Goal: Task Accomplishment & Management: Complete application form

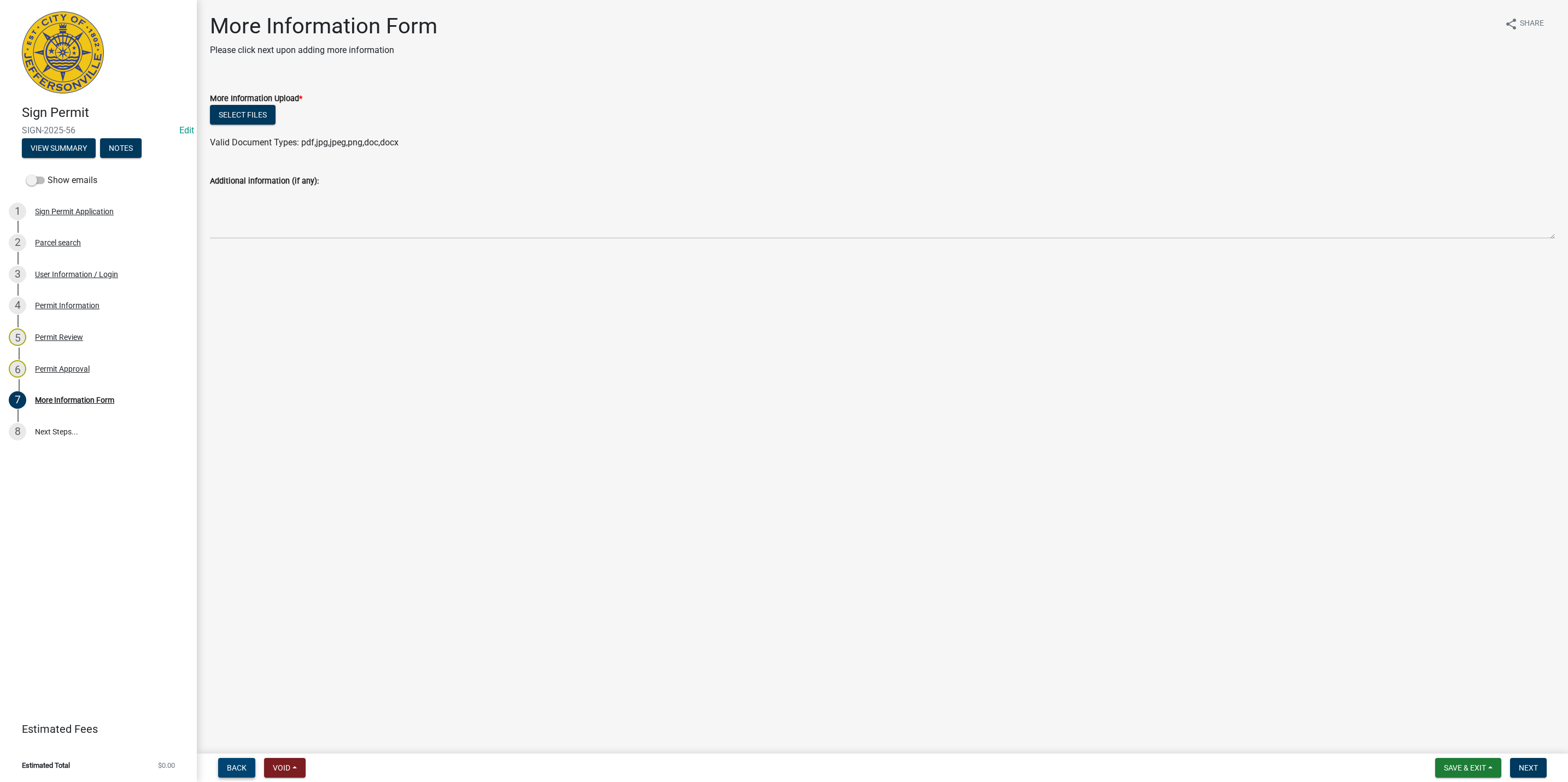
click at [251, 761] on button "Back" at bounding box center [236, 768] width 37 height 19
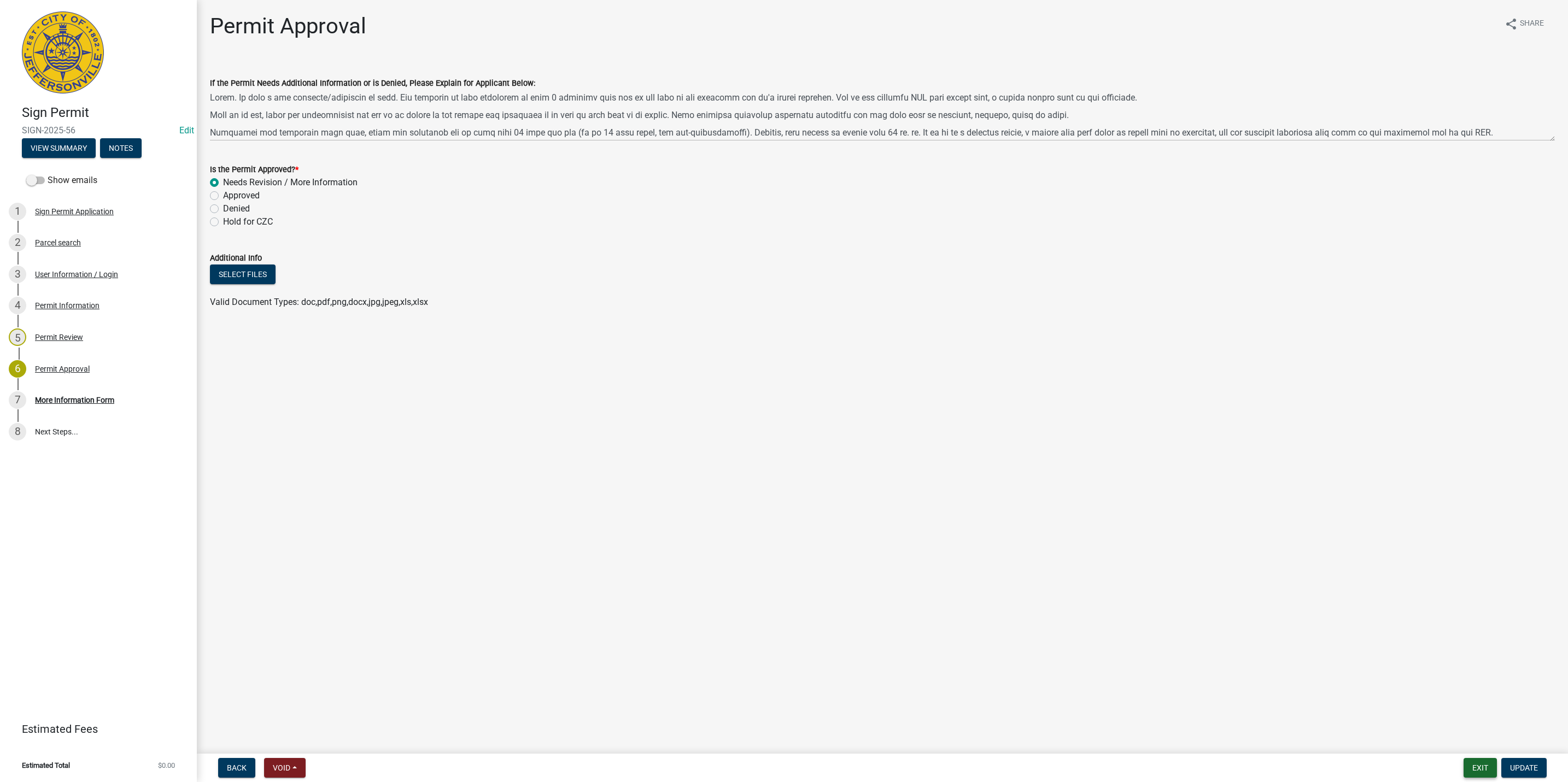
click at [1473, 769] on button "Exit" at bounding box center [1480, 768] width 33 height 19
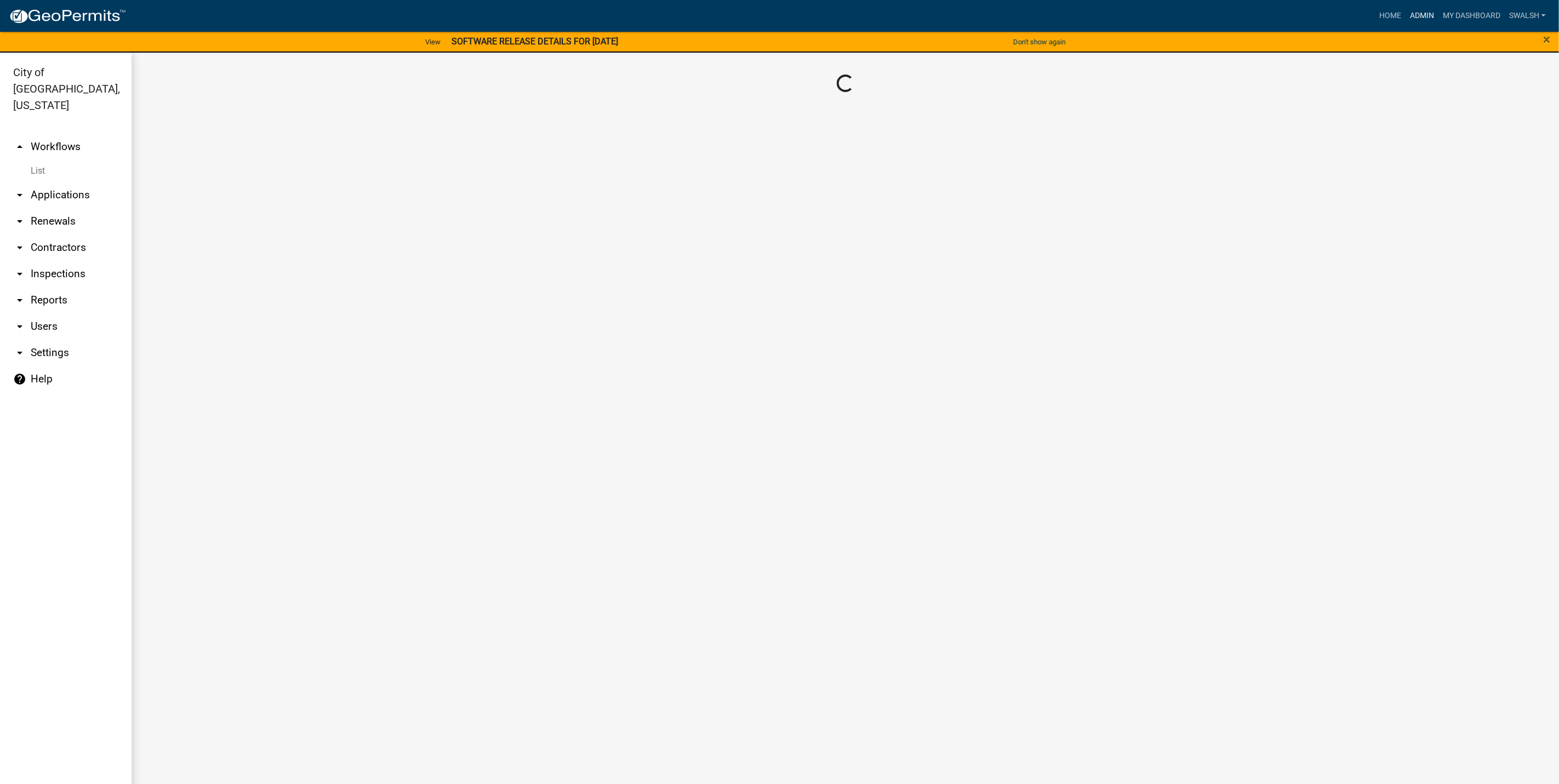
click at [1412, 16] on link "Admin" at bounding box center [1422, 16] width 33 height 21
drag, startPoint x: 59, startPoint y: 138, endPoint x: 59, endPoint y: 132, distance: 6.0
click at [59, 137] on link "arrow_drop_up Workflows" at bounding box center [66, 147] width 132 height 26
click at [62, 182] on link "arrow_drop_down Applications" at bounding box center [66, 195] width 132 height 26
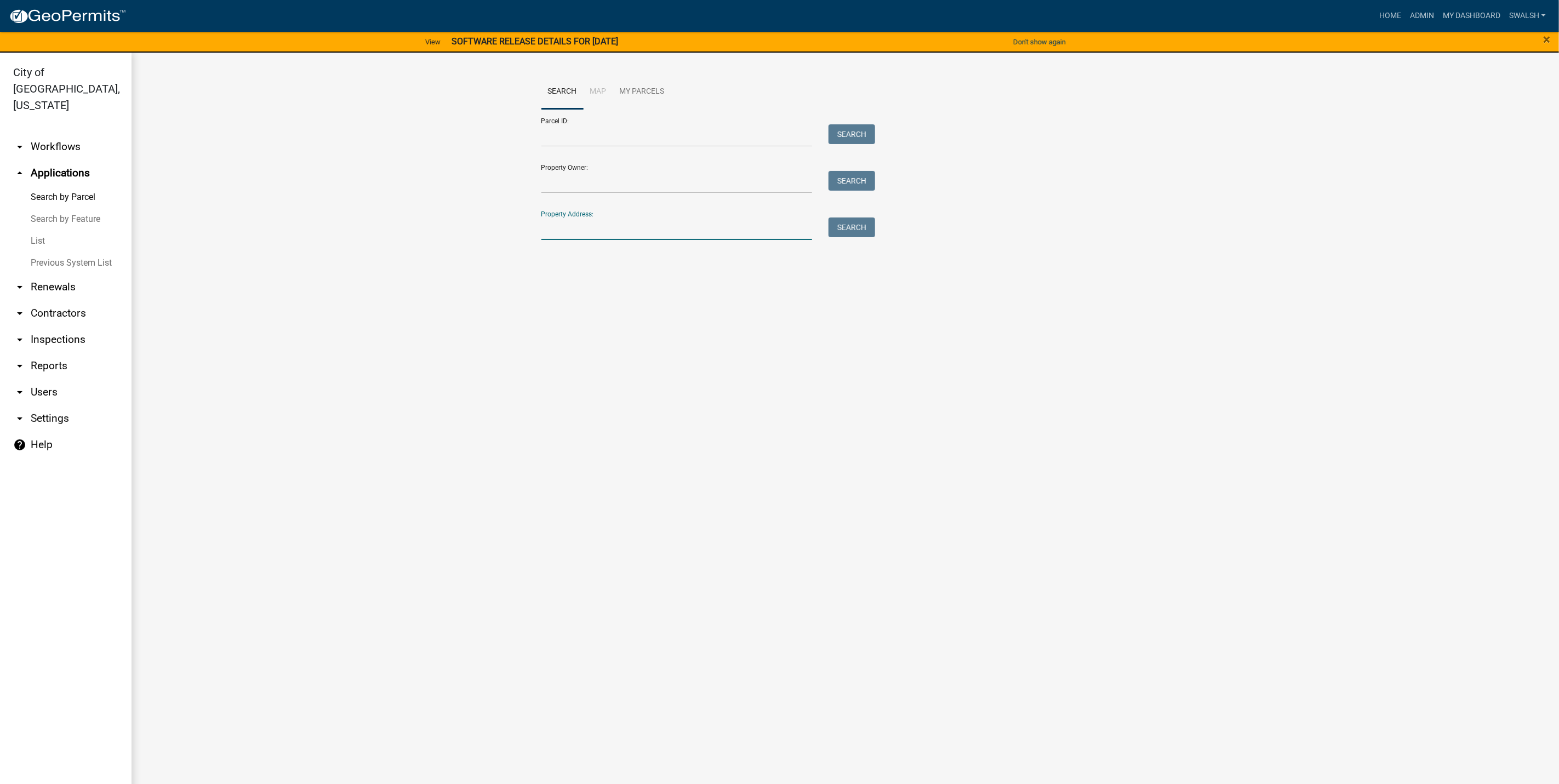
click at [615, 225] on input "Property Address:" at bounding box center [677, 229] width 271 height 23
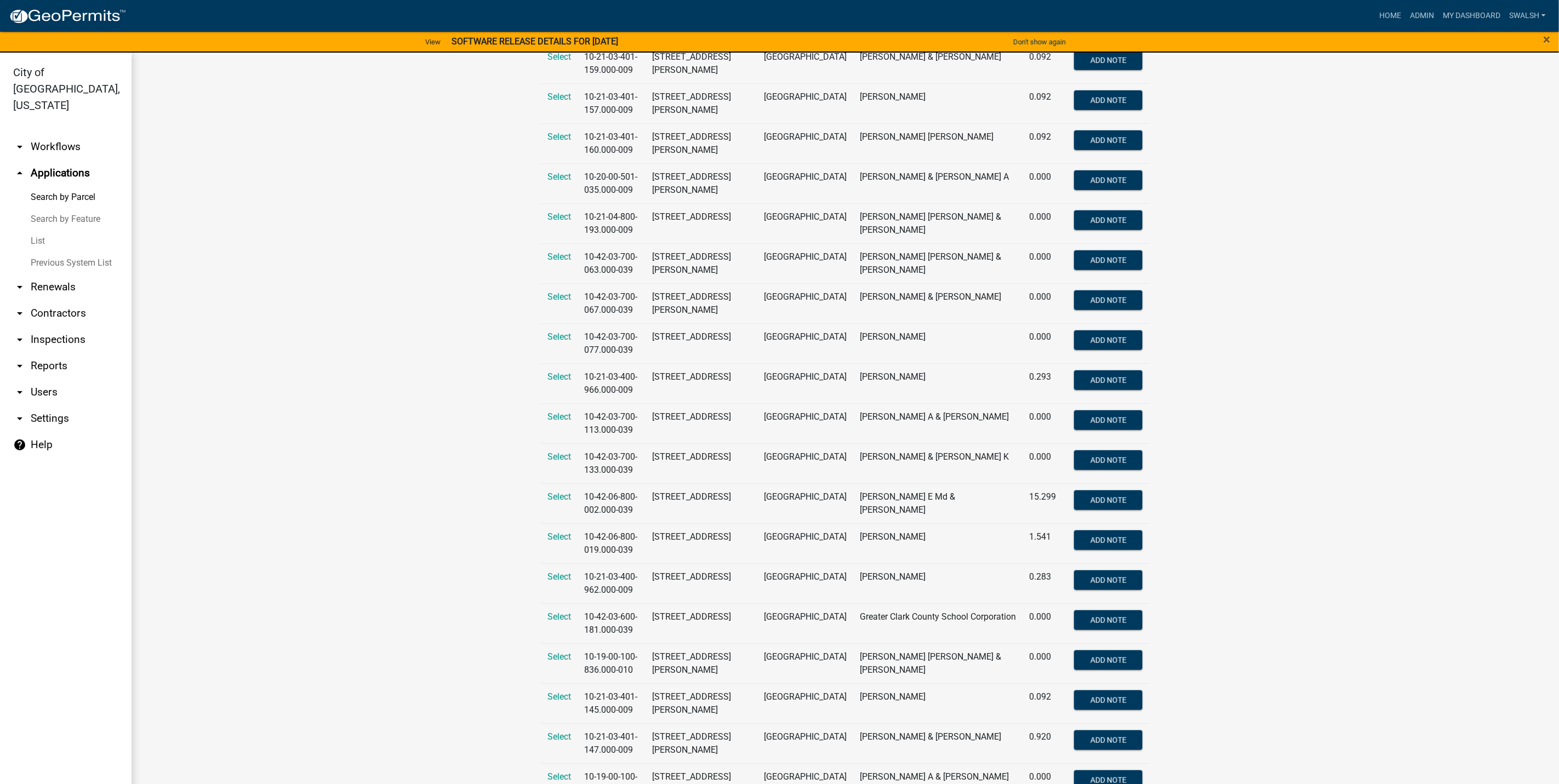
scroll to position [657, 0]
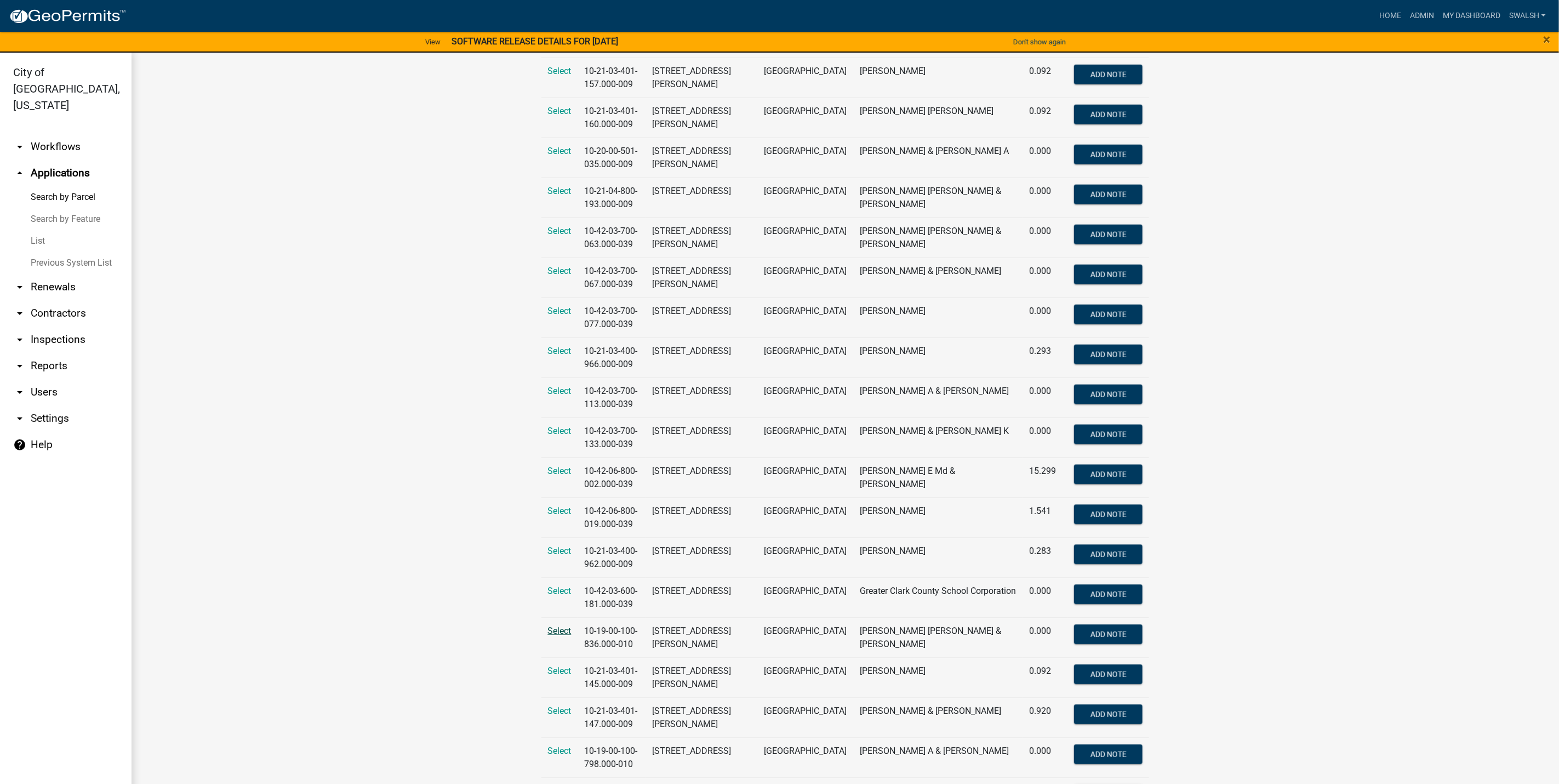
type input "531"
click at [551, 626] on span "Select" at bounding box center [559, 631] width 23 height 11
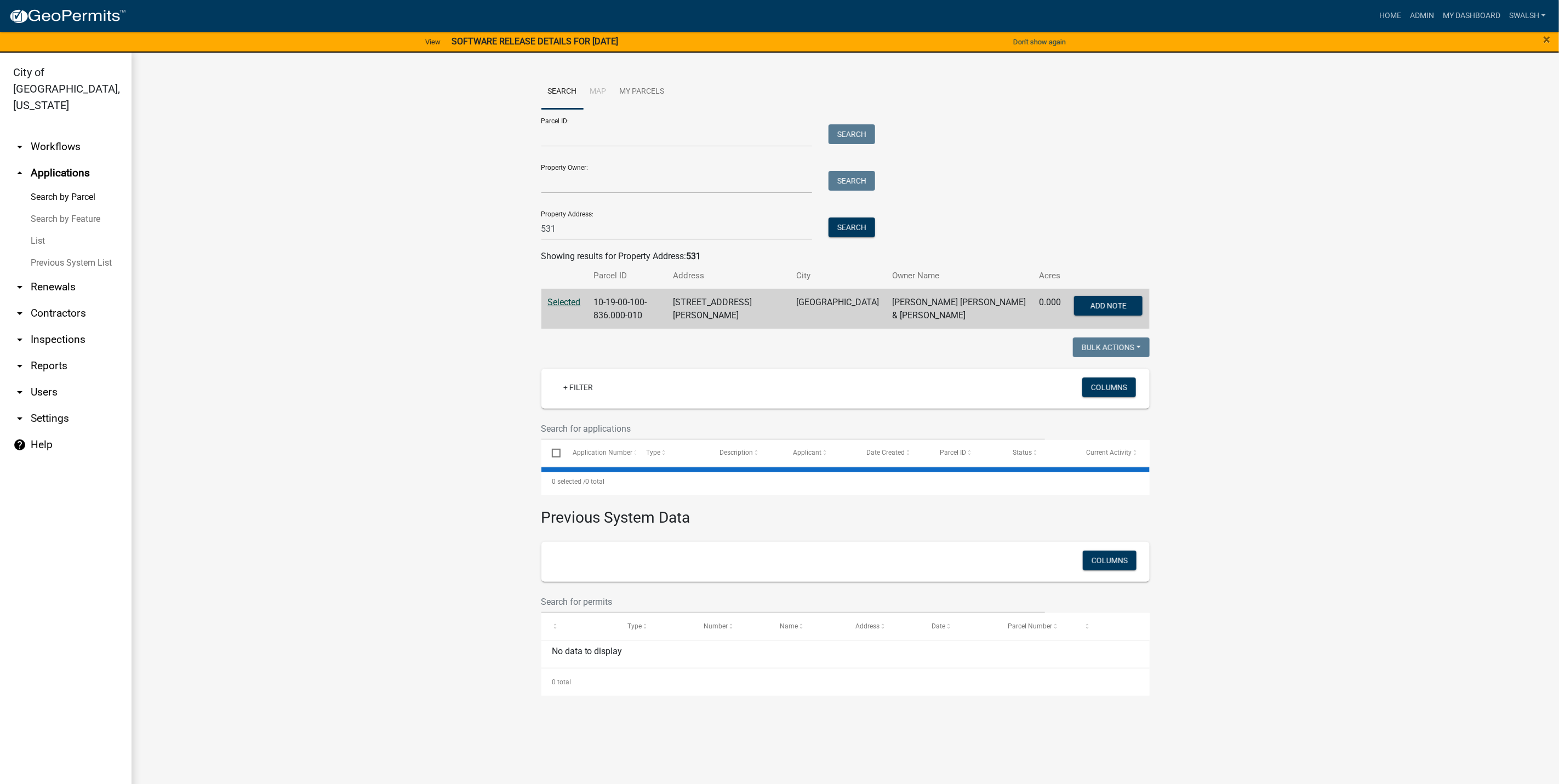
scroll to position [0, 0]
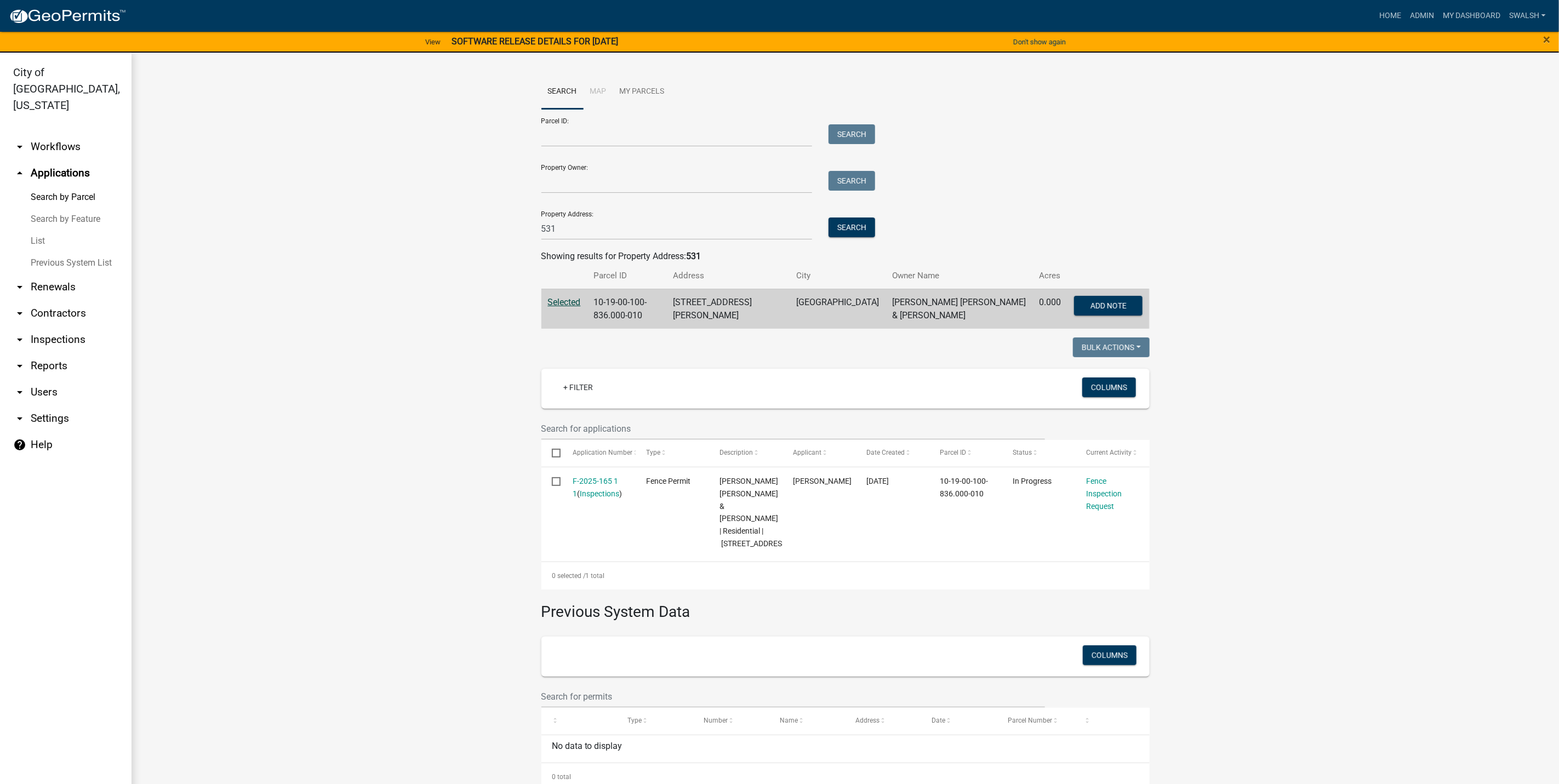
click at [60, 134] on link "arrow_drop_down Workflows" at bounding box center [66, 147] width 132 height 26
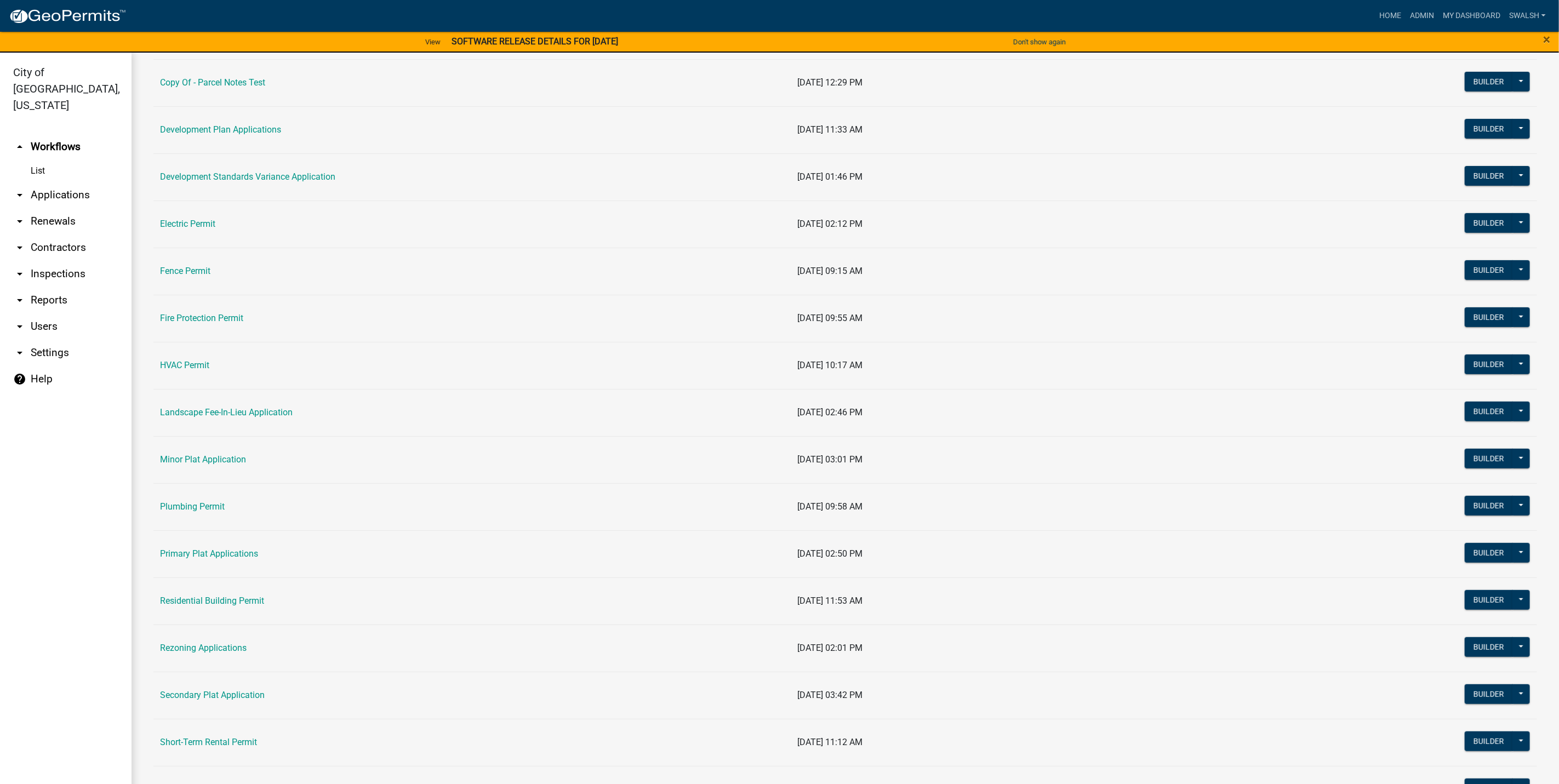
scroll to position [247, 0]
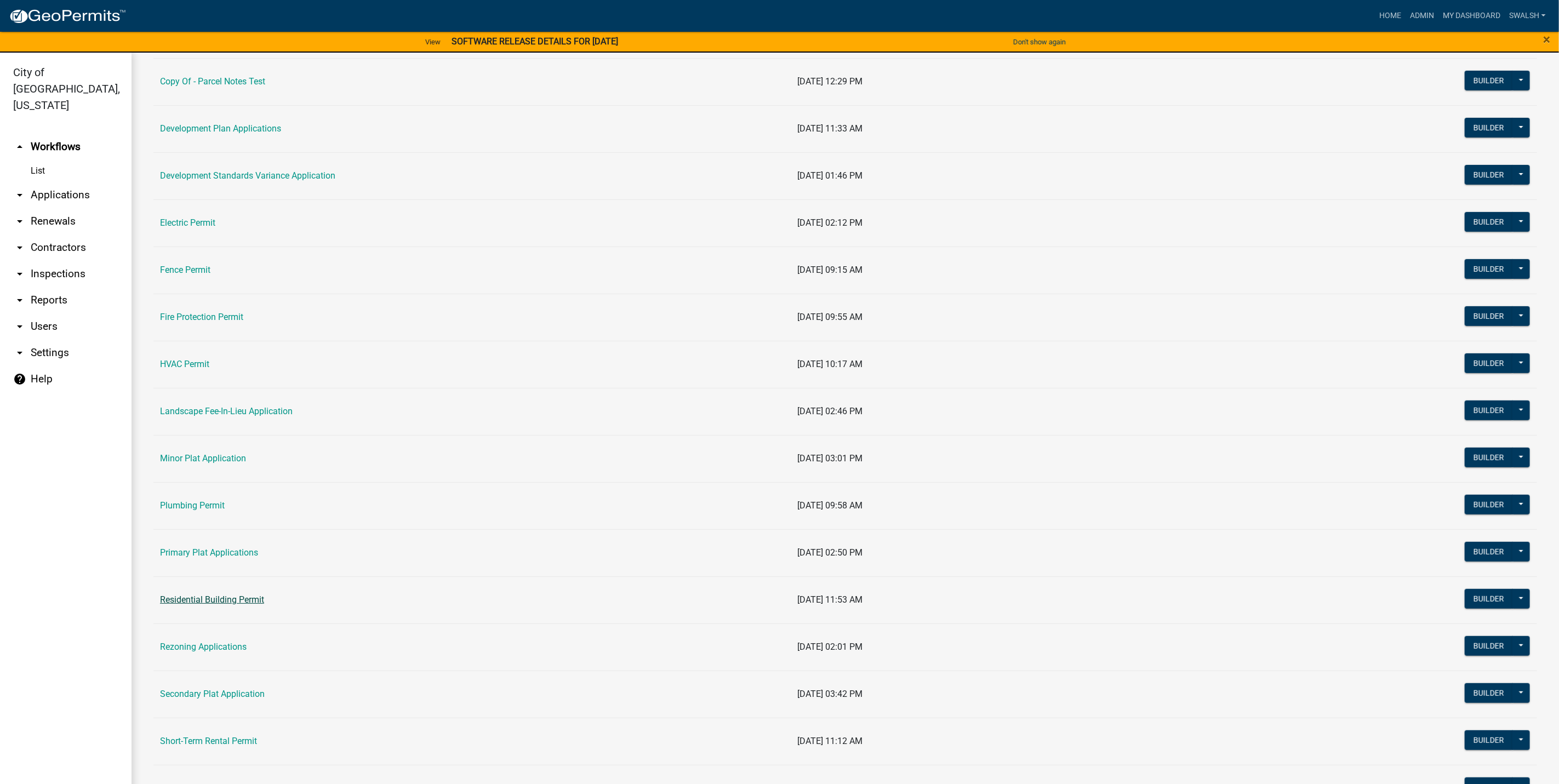
click at [221, 604] on link "Residential Building Permit" at bounding box center [212, 599] width 104 height 11
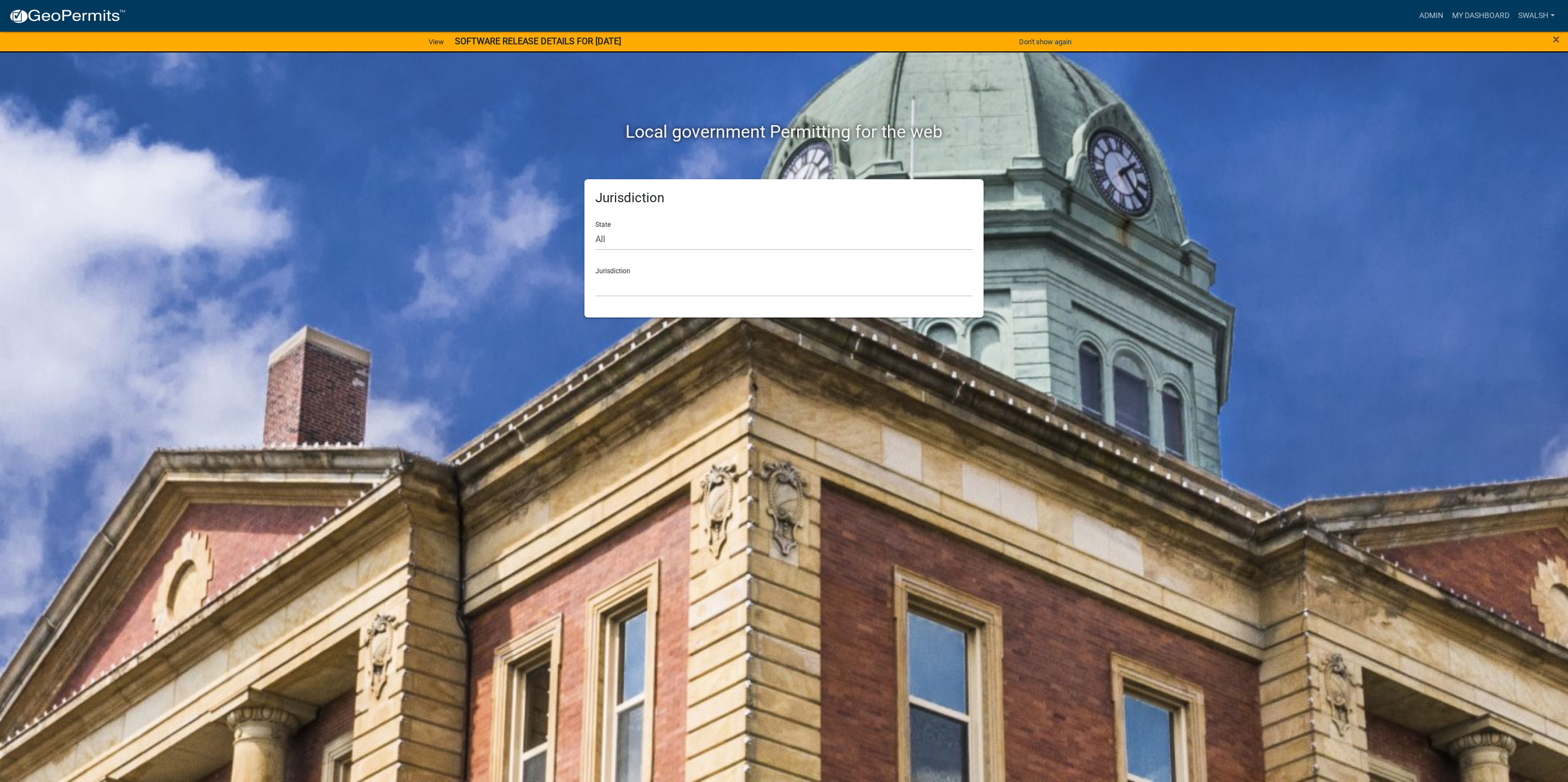
click at [1410, 14] on div "Admin My Dashboard swalsh Admin Account Logout" at bounding box center [847, 16] width 1425 height 21
click at [1422, 14] on link "Admin" at bounding box center [1432, 16] width 33 height 21
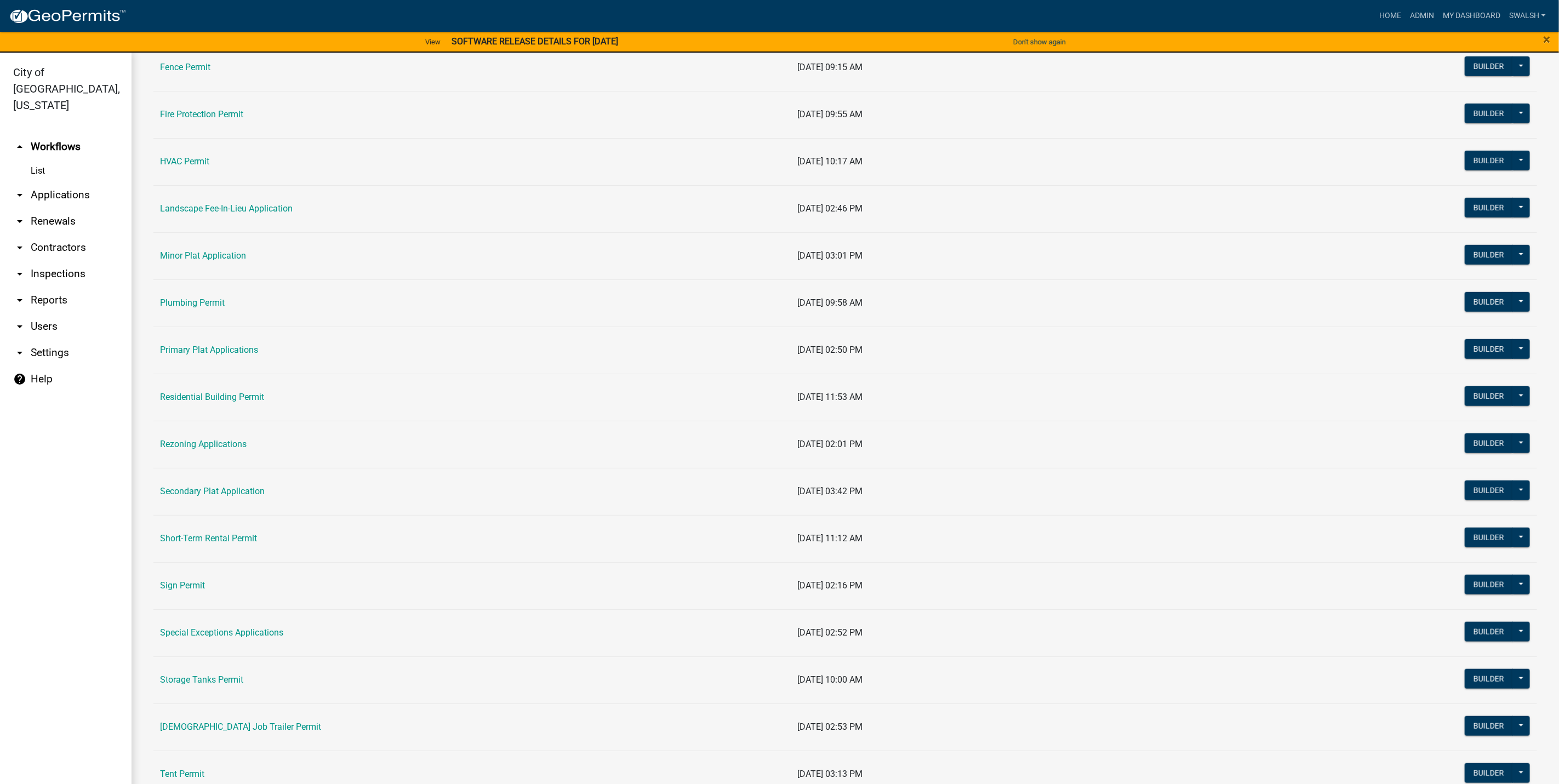
scroll to position [493, 0]
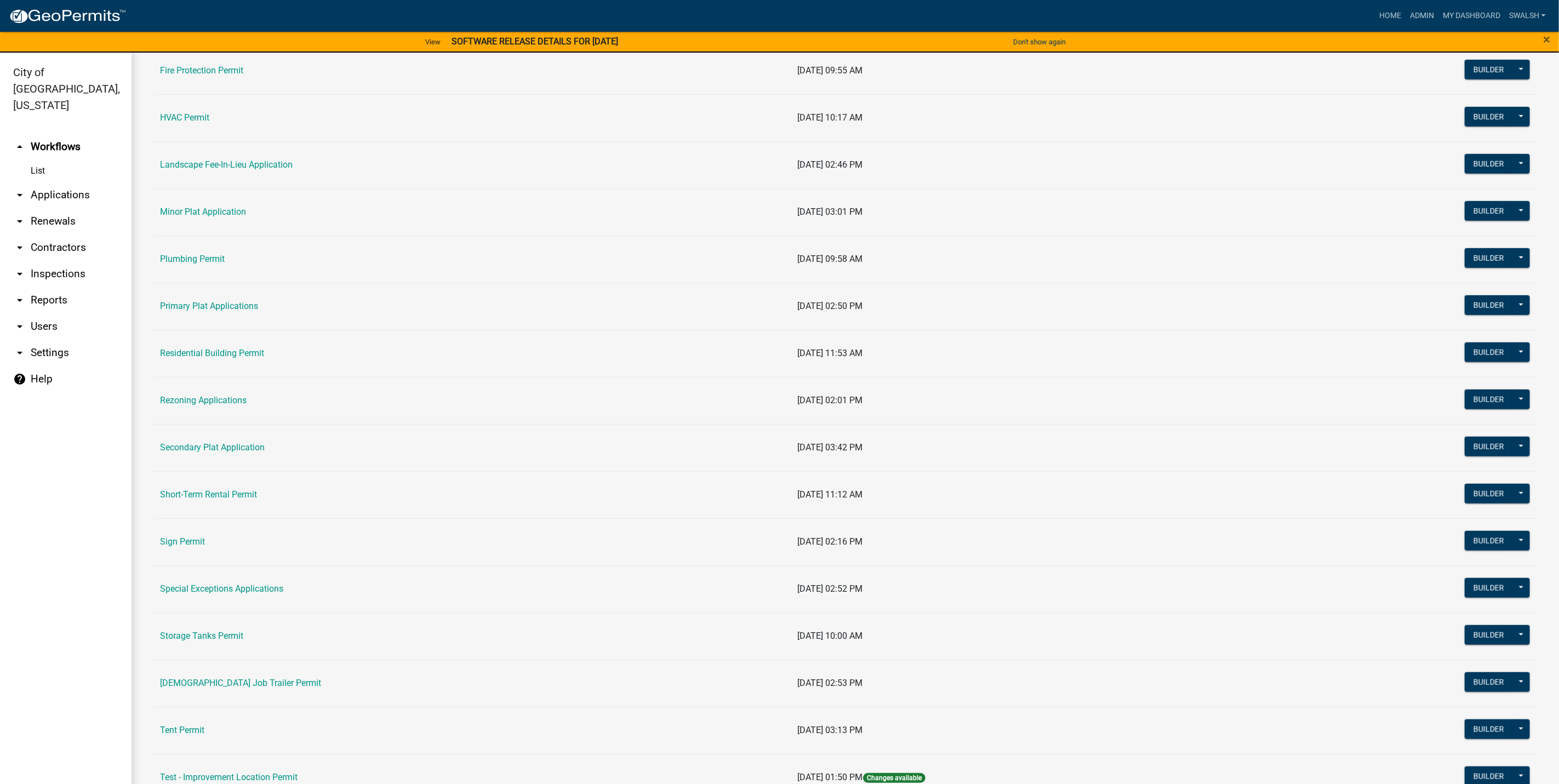
click at [213, 358] on link "Residential Building Permit" at bounding box center [212, 353] width 104 height 11
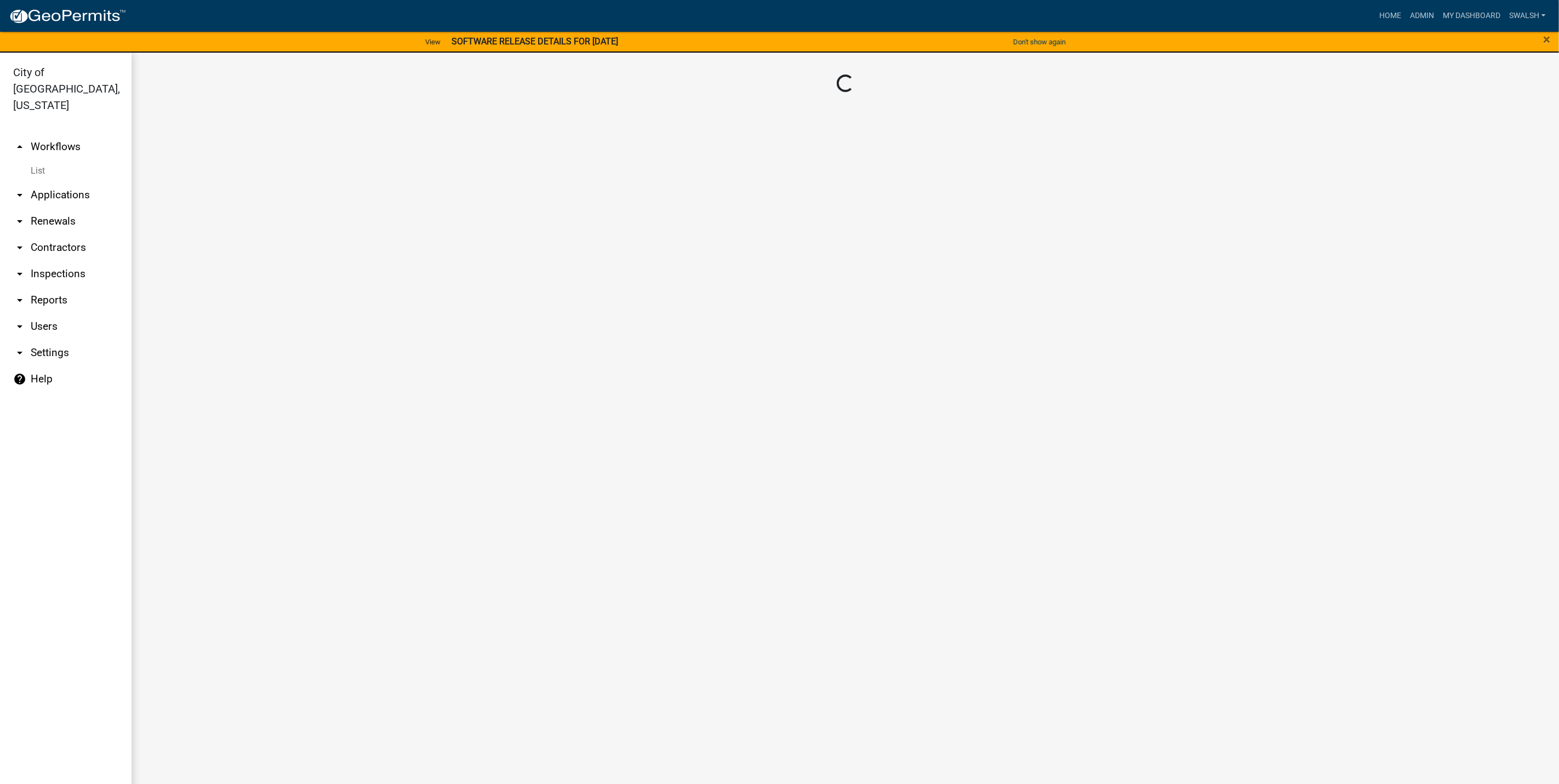
click at [539, 43] on strong "SOFTWARE RELEASE DETAILS FOR [DATE]" at bounding box center [535, 41] width 166 height 11
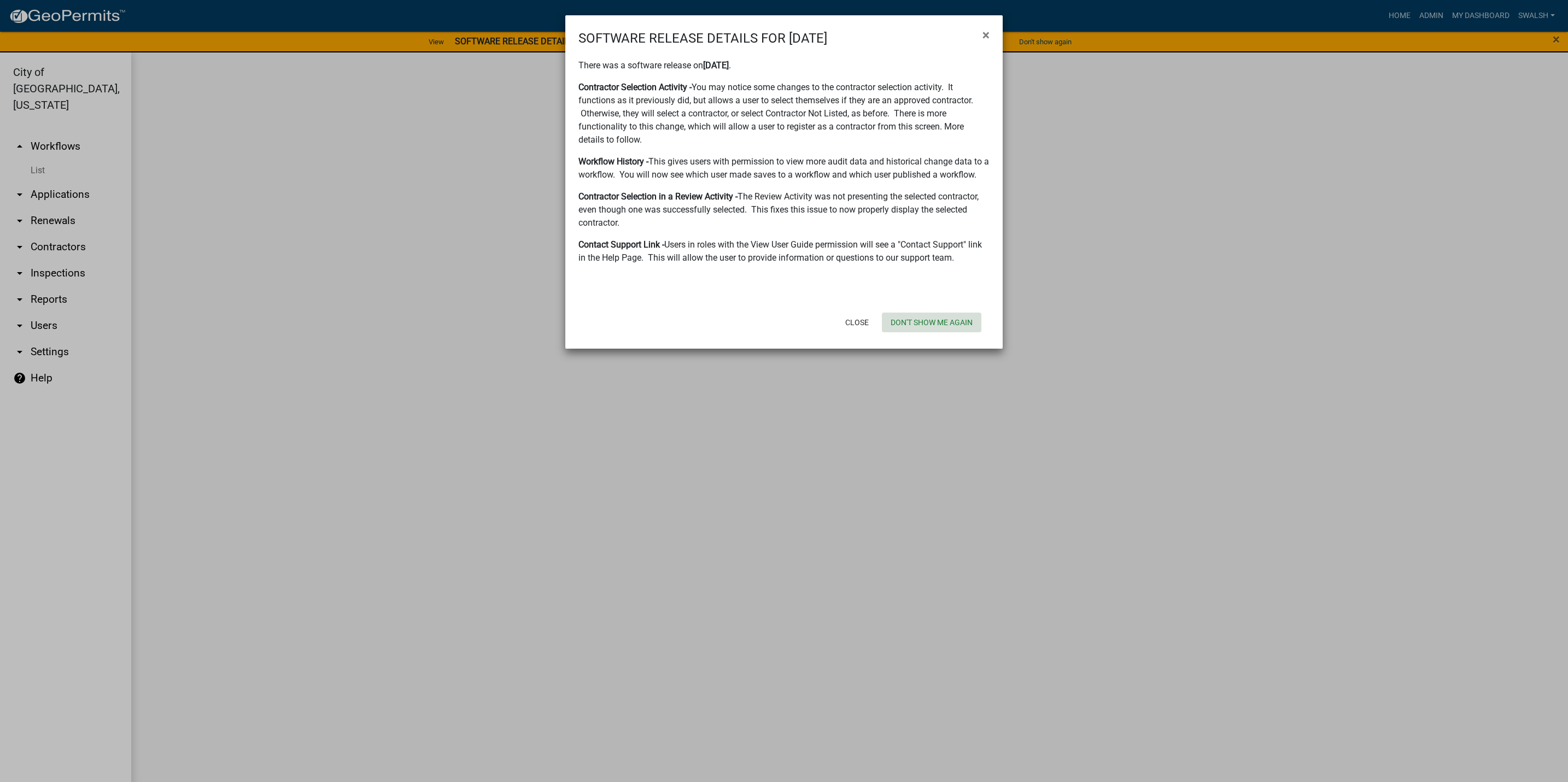
click at [947, 325] on button "Don't show me again" at bounding box center [931, 322] width 99 height 19
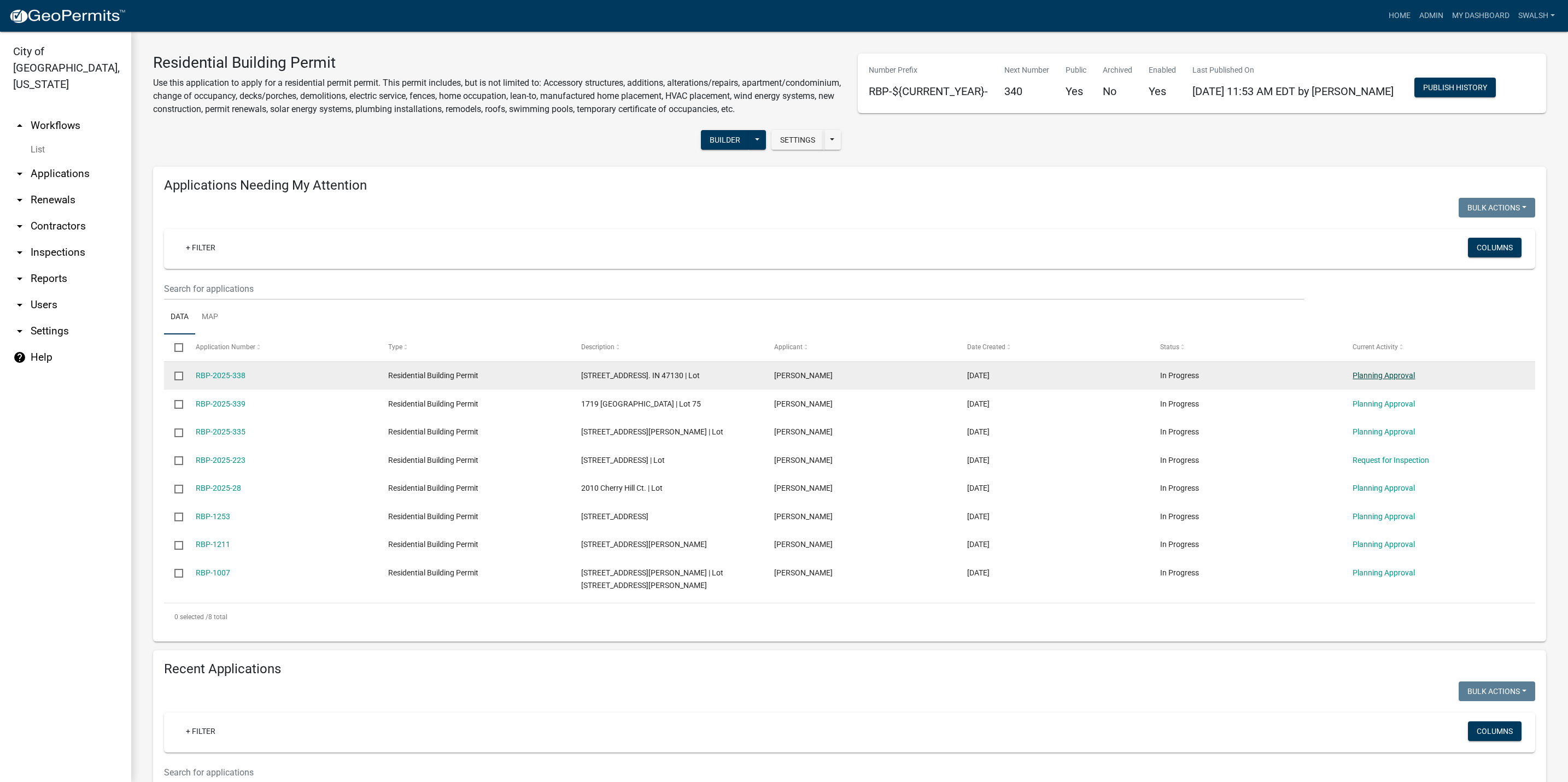
click at [1383, 380] on link "Planning Approval" at bounding box center [1383, 376] width 62 height 9
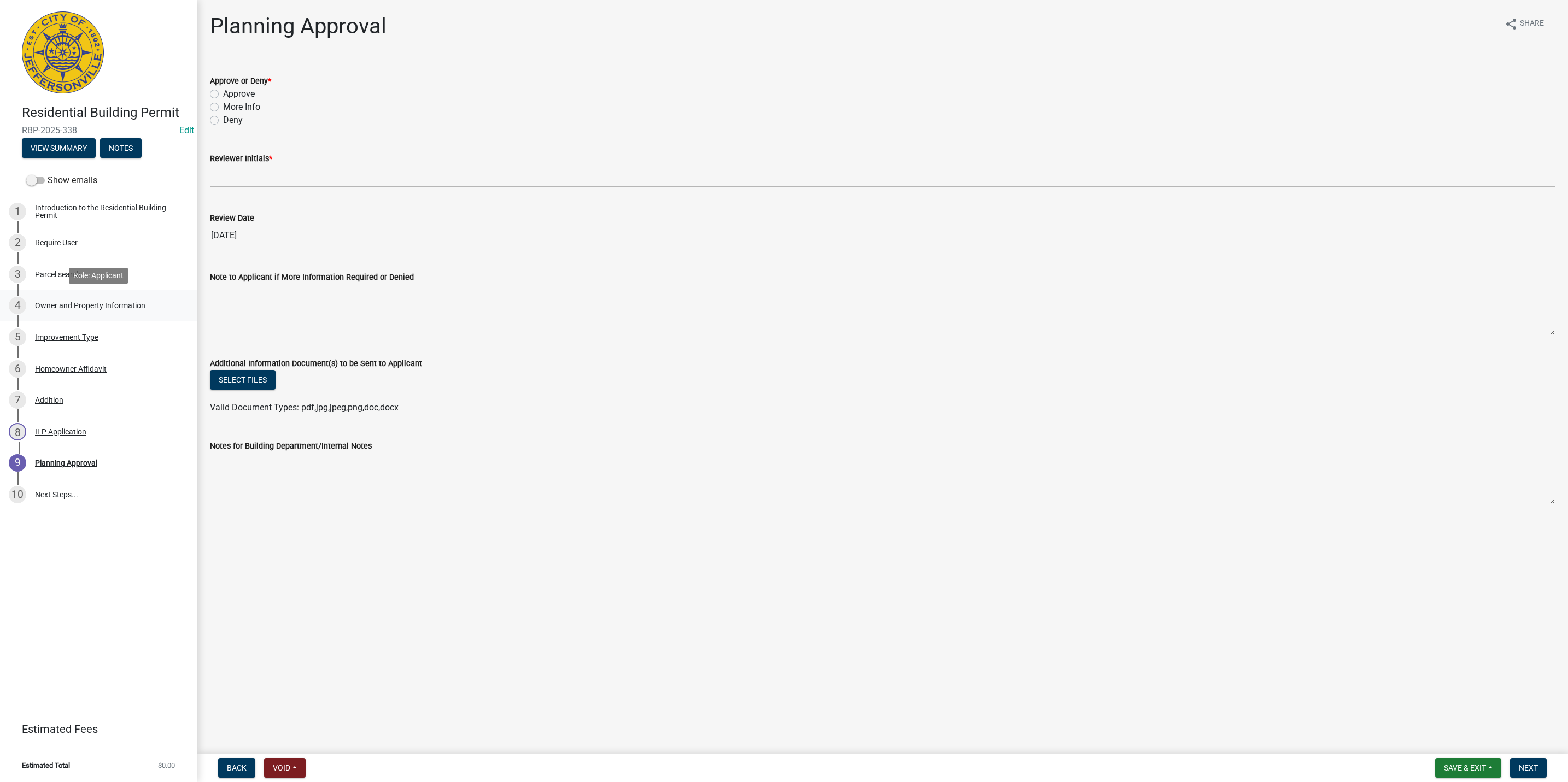
click at [123, 300] on div "4 Owner and Property Information" at bounding box center [94, 305] width 170 height 18
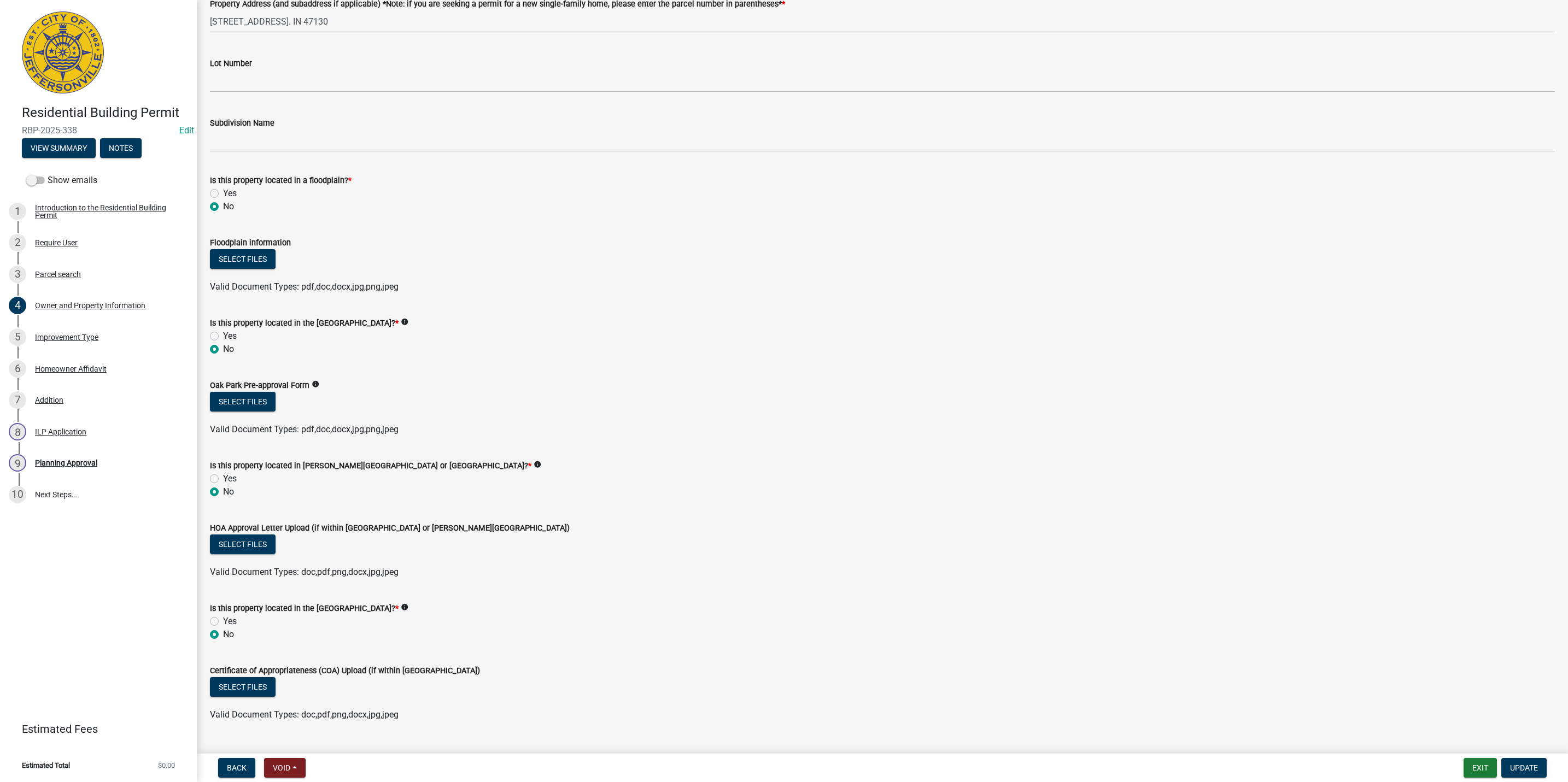
scroll to position [634, 0]
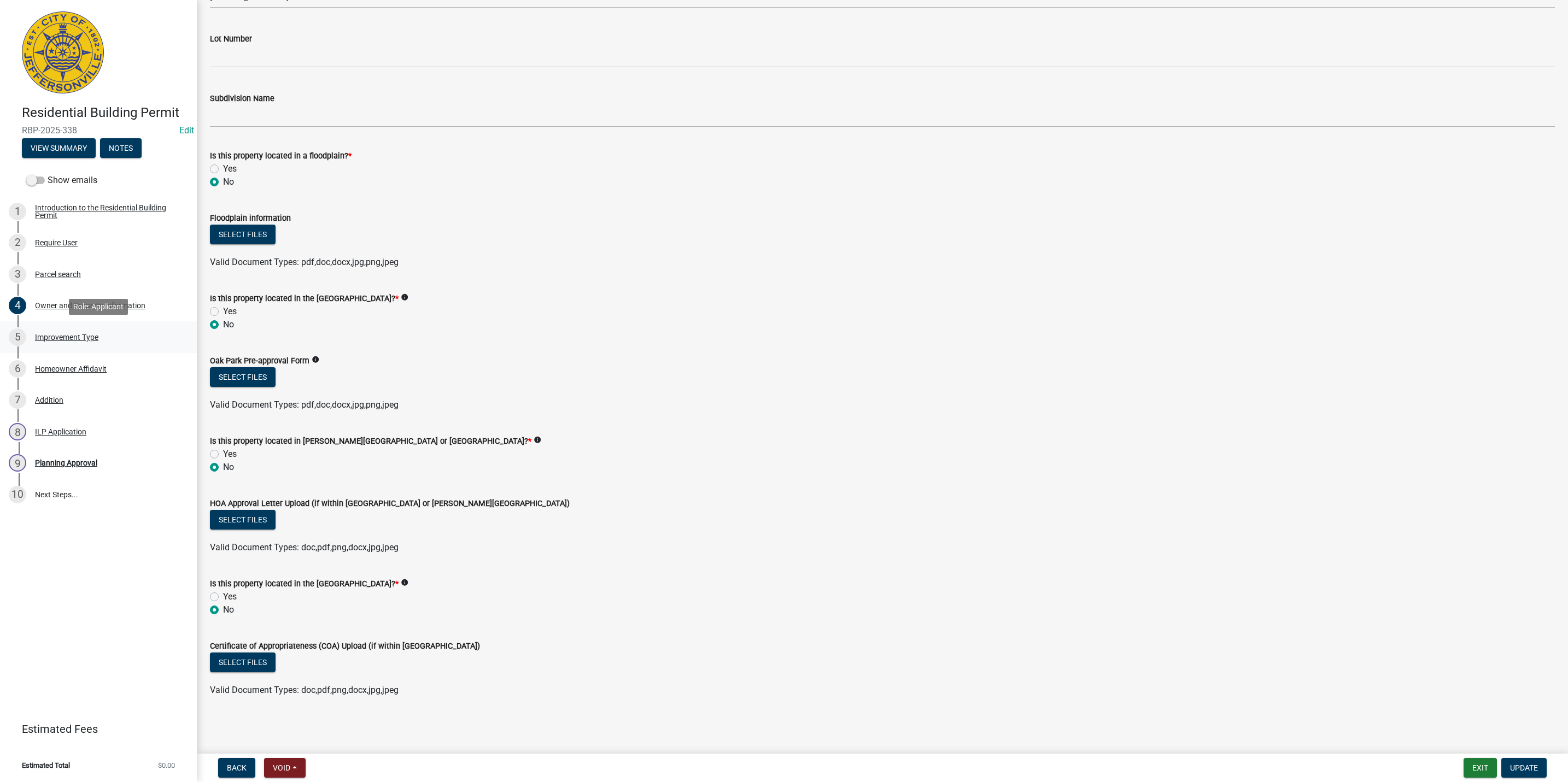
click at [110, 343] on div "5 Improvement Type" at bounding box center [94, 337] width 170 height 18
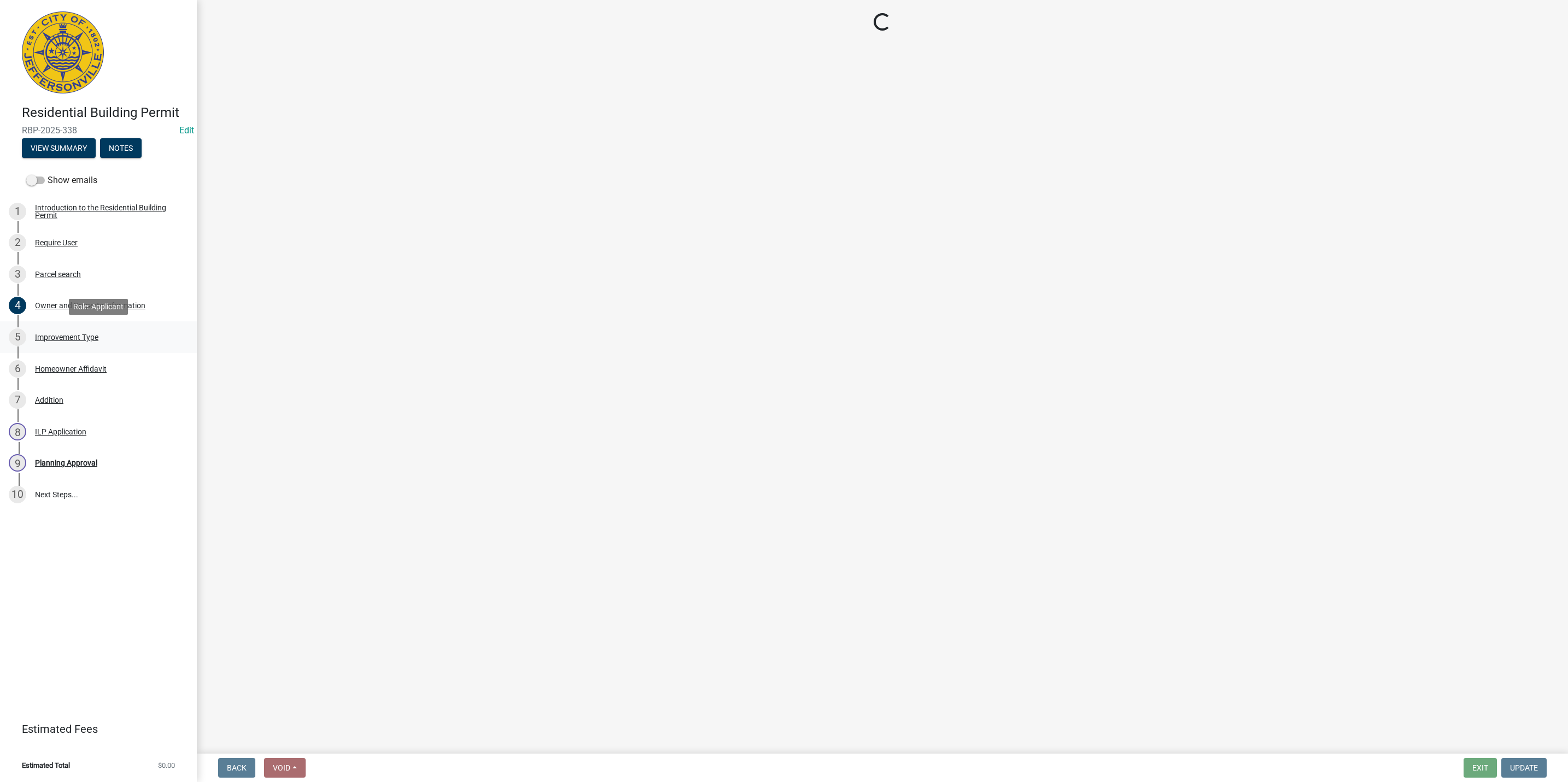
scroll to position [0, 0]
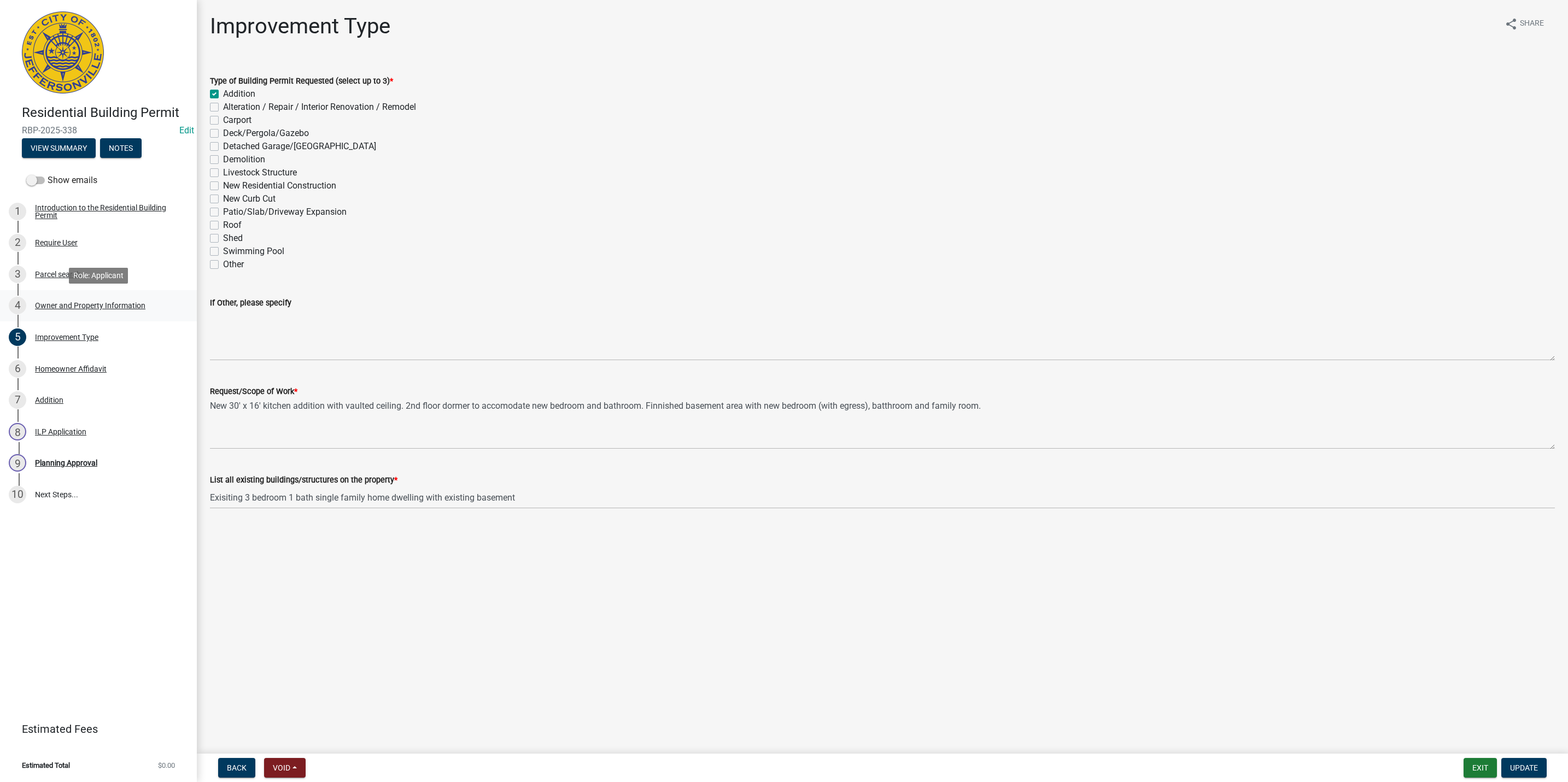
click at [102, 301] on div "Owner and Property Information" at bounding box center [90, 305] width 111 height 8
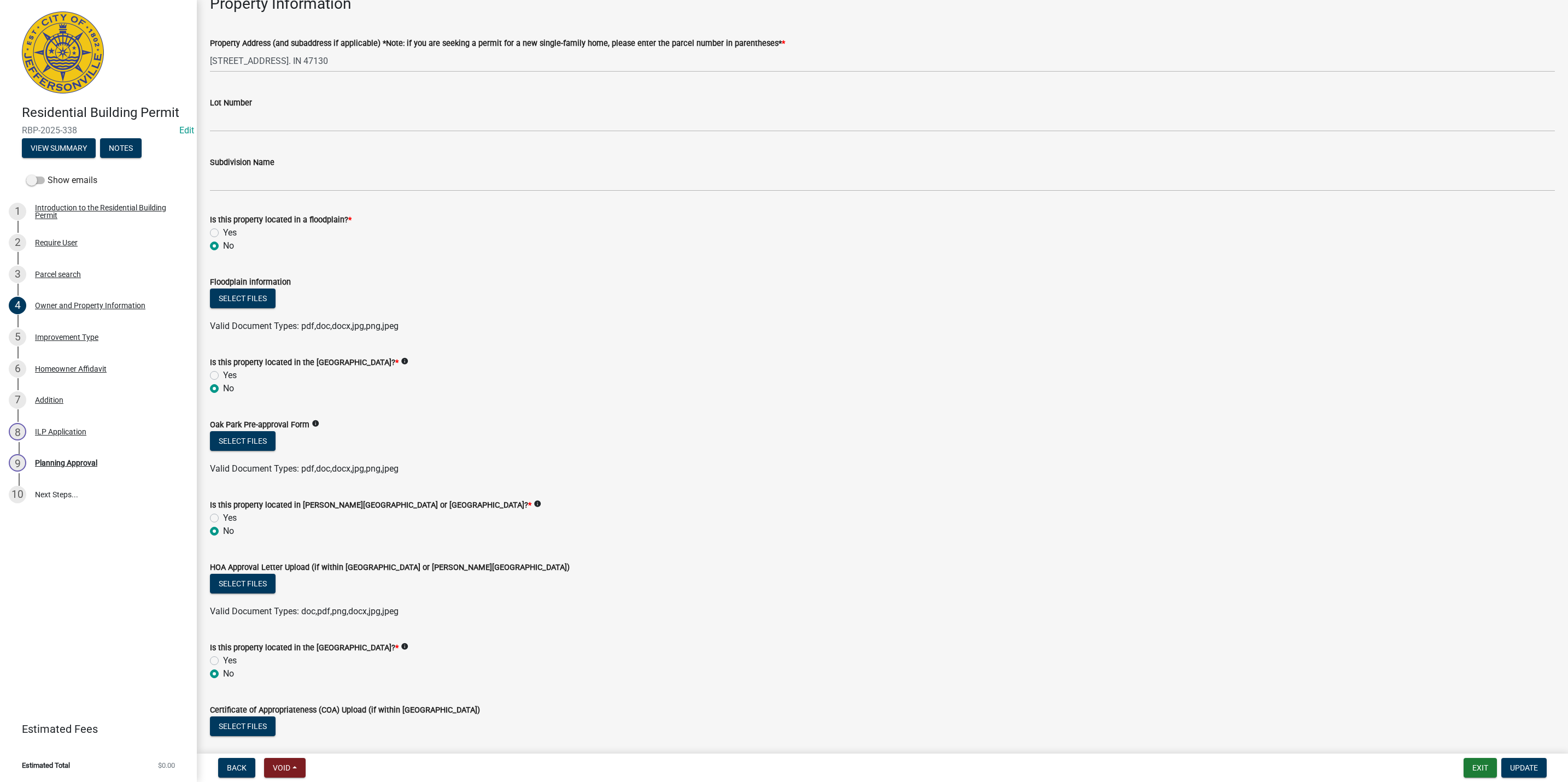
scroll to position [634, 0]
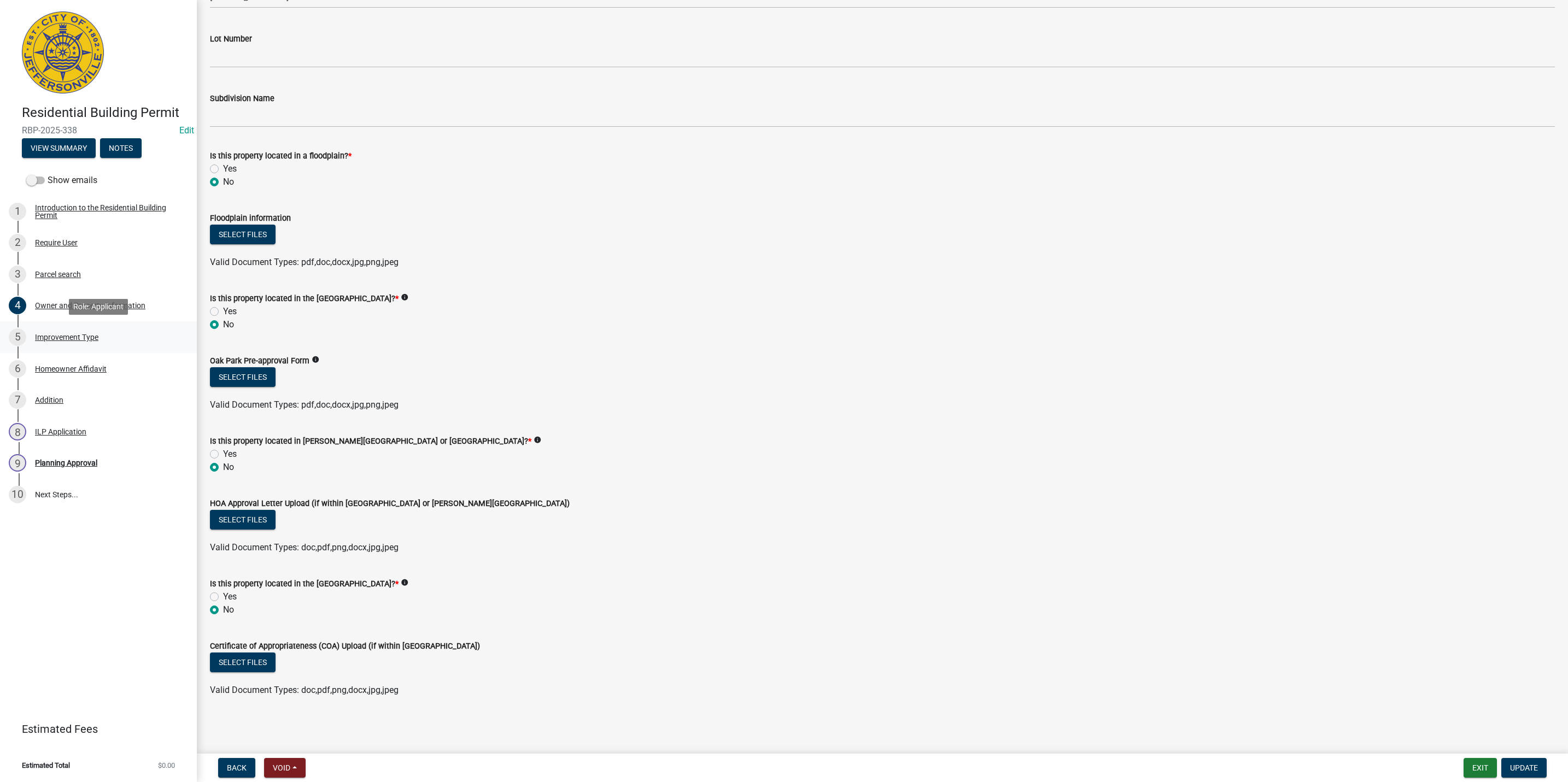
click at [107, 327] on link "5 Improvement Type" at bounding box center [98, 337] width 197 height 31
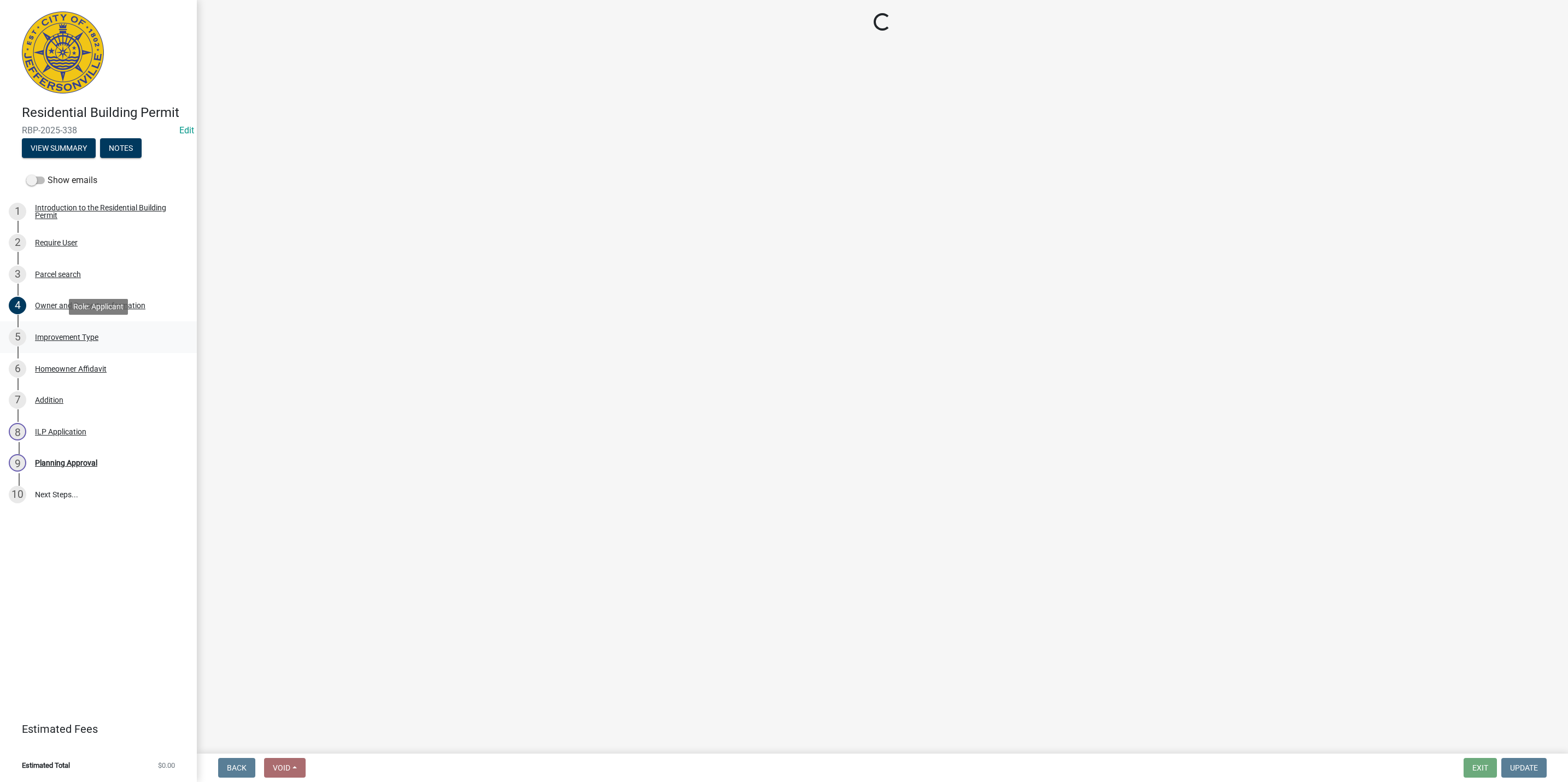
scroll to position [0, 0]
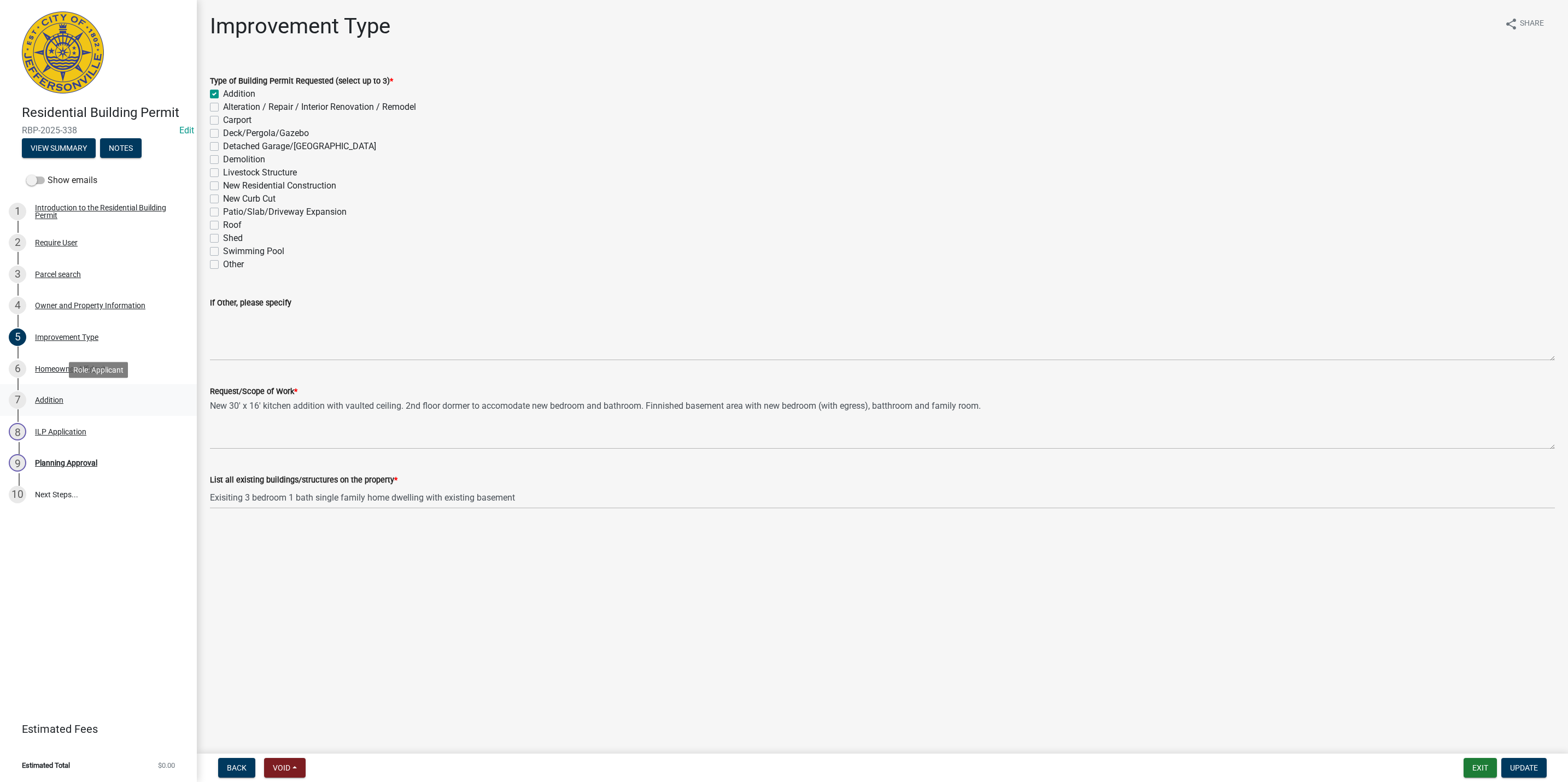
click at [50, 406] on div "7 Addition" at bounding box center [94, 400] width 170 height 18
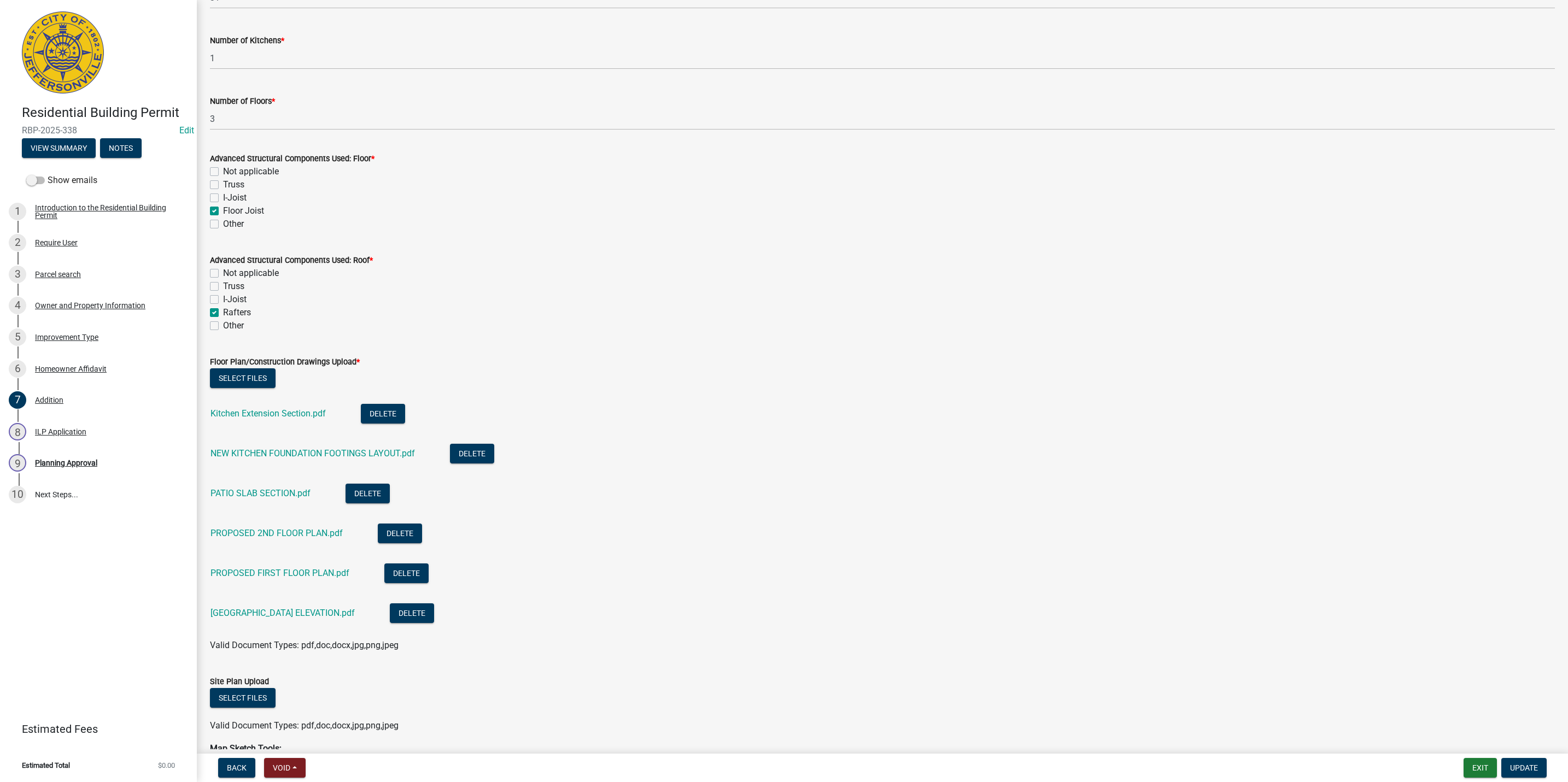
scroll to position [410, 0]
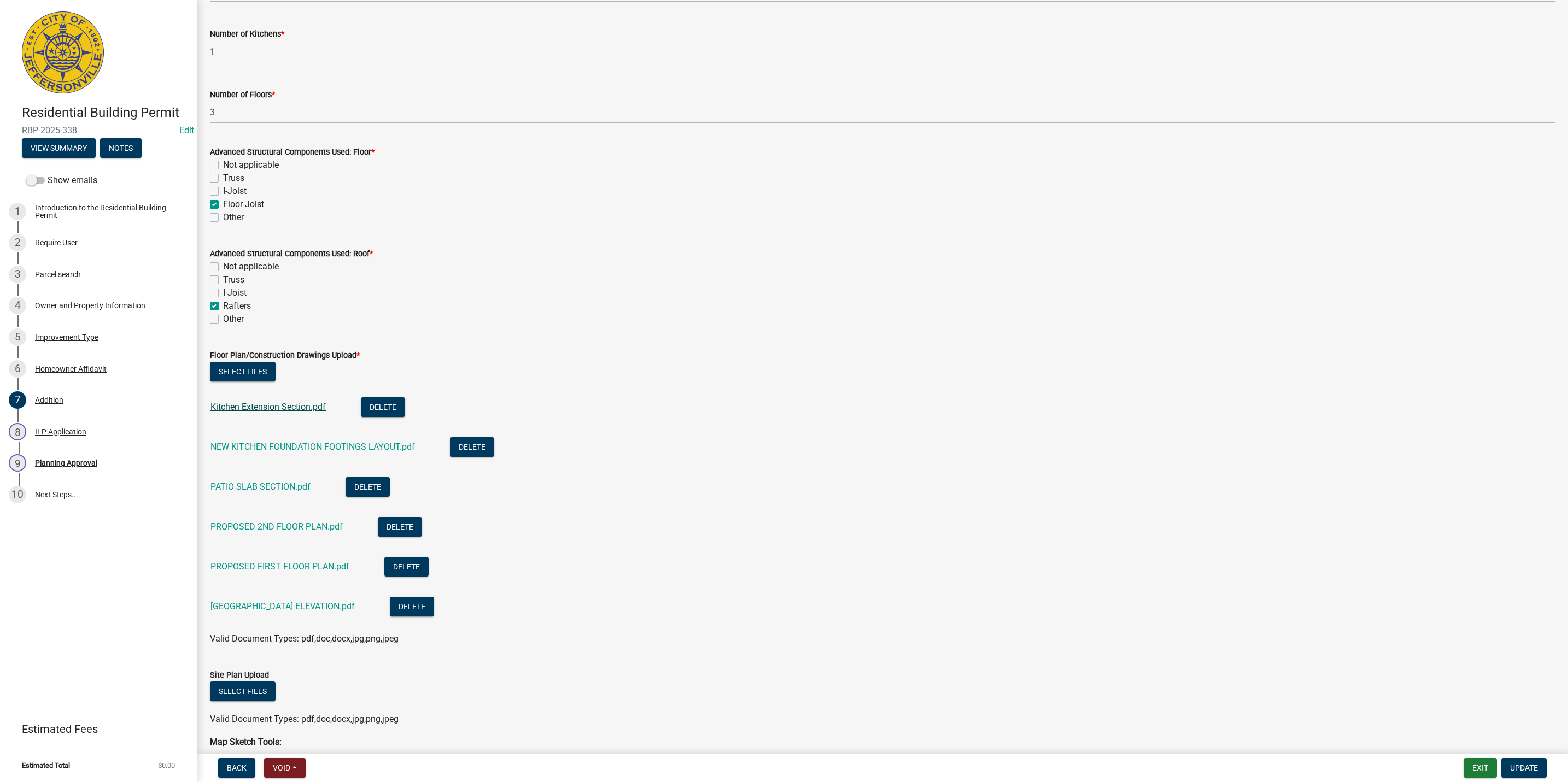
click at [280, 405] on link "Kitchen Extension Section.pdf" at bounding box center [268, 406] width 116 height 11
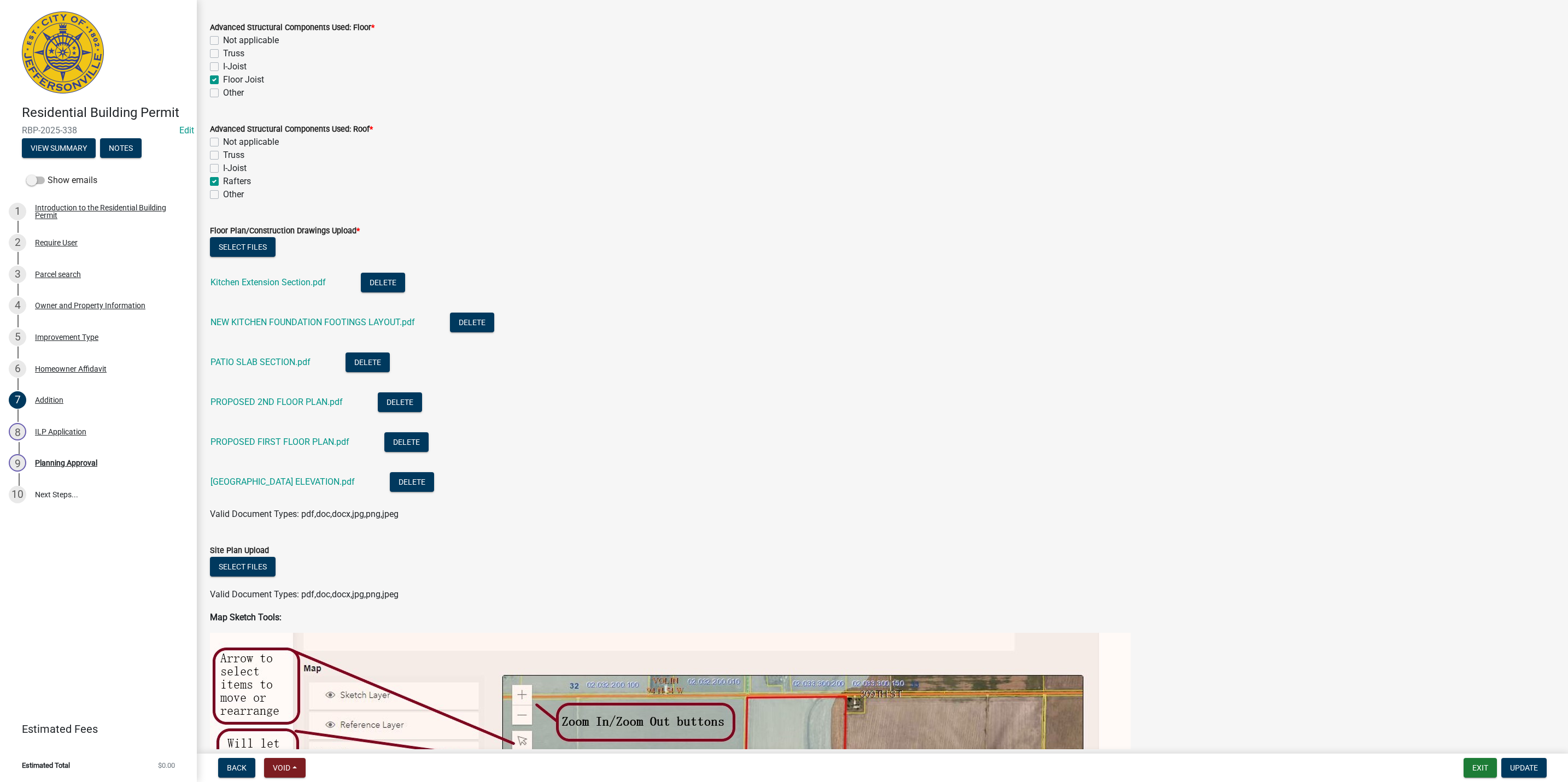
scroll to position [528, 0]
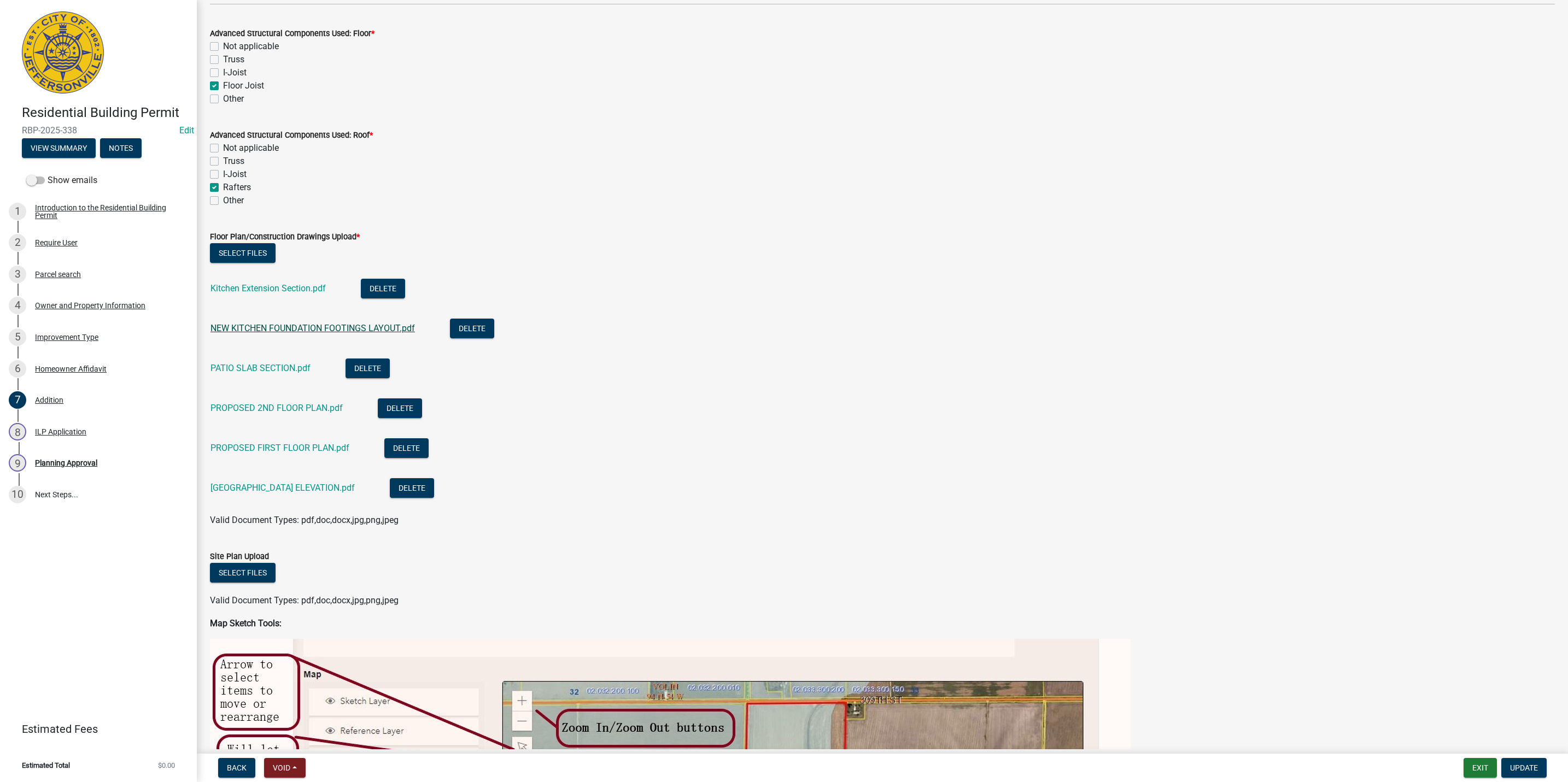
click at [300, 323] on link "NEW KITCHEN FOUNDATION FOOTINGS LAYOUT.pdf" at bounding box center [312, 328] width 204 height 11
click at [256, 367] on link "PATIO SLAB SECTION.pdf" at bounding box center [260, 368] width 100 height 11
click at [259, 406] on link "PROPOSED 2ND FLOOR PLAN.pdf" at bounding box center [277, 408] width 133 height 11
click at [271, 448] on link "PROPOSED FIRST FLOOR PLAN.pdf" at bounding box center [280, 448] width 139 height 11
click at [279, 487] on link "[GEOGRAPHIC_DATA] ELEVATION.pdf" at bounding box center [283, 487] width 145 height 11
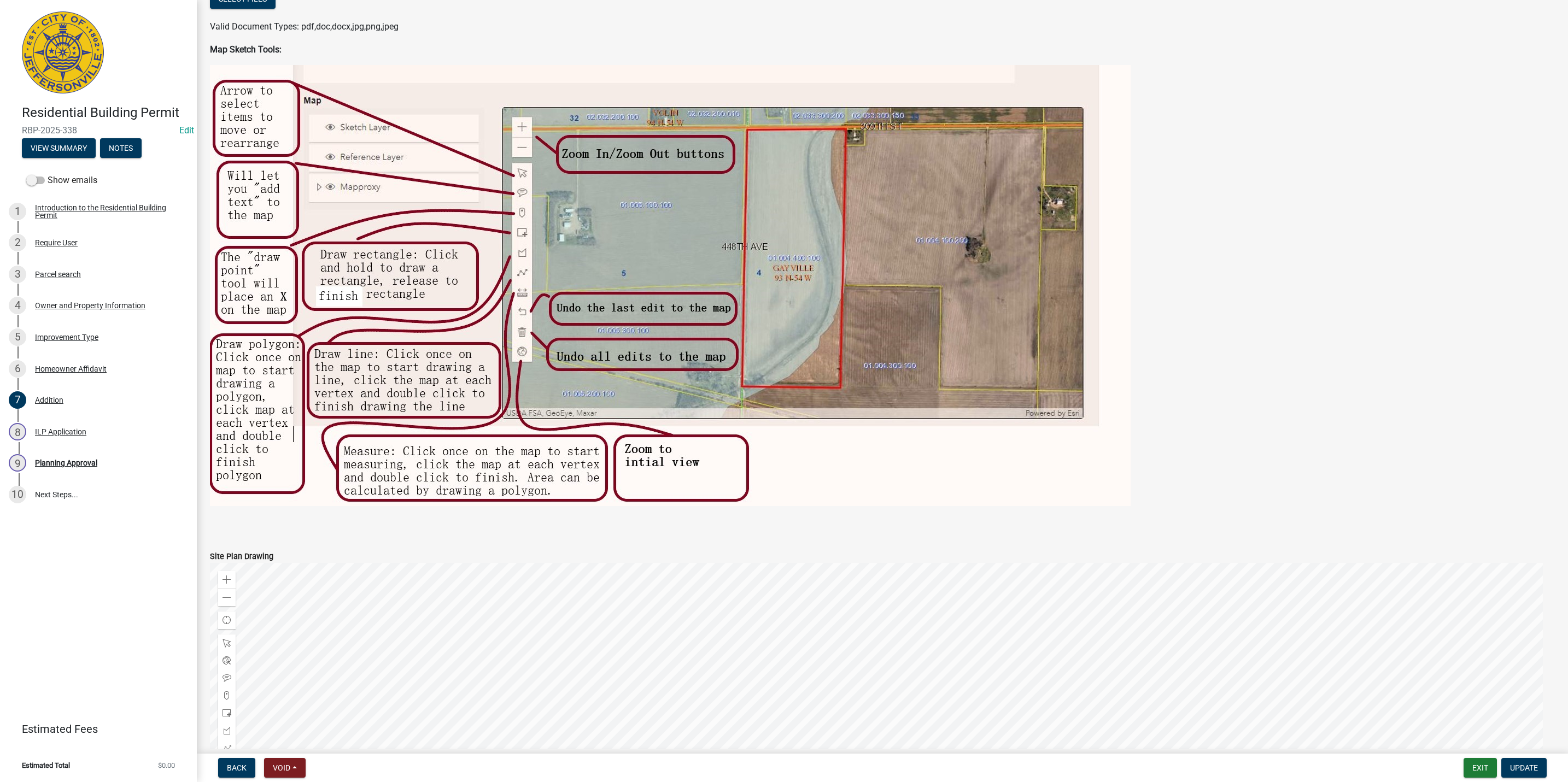
scroll to position [1430, 0]
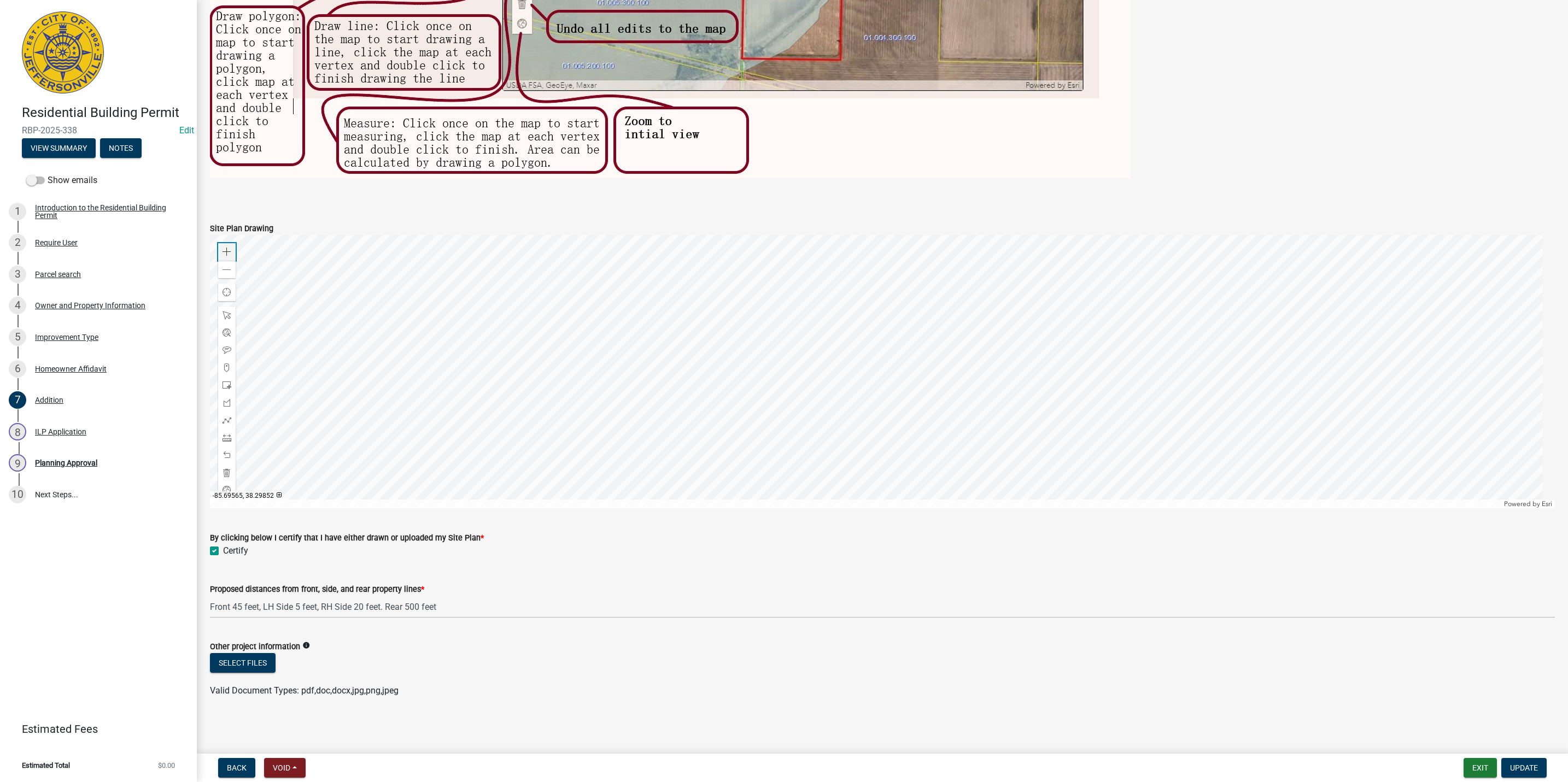
click at [223, 249] on span at bounding box center [227, 252] width 9 height 9
click at [715, 322] on div at bounding box center [882, 371] width 1345 height 273
click at [225, 266] on span at bounding box center [227, 270] width 9 height 9
click at [1032, 420] on div at bounding box center [882, 371] width 1345 height 273
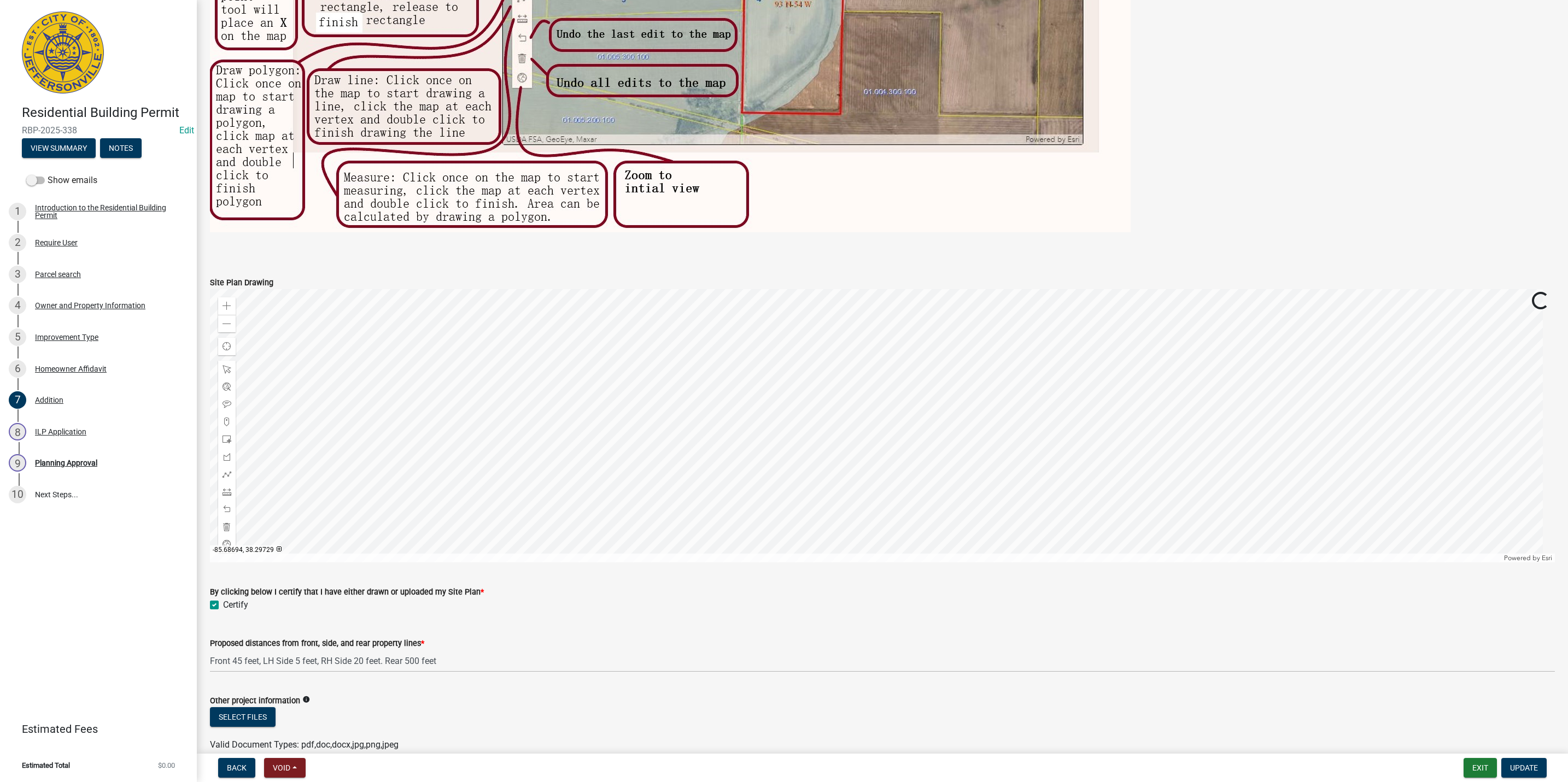
scroll to position [1348, 0]
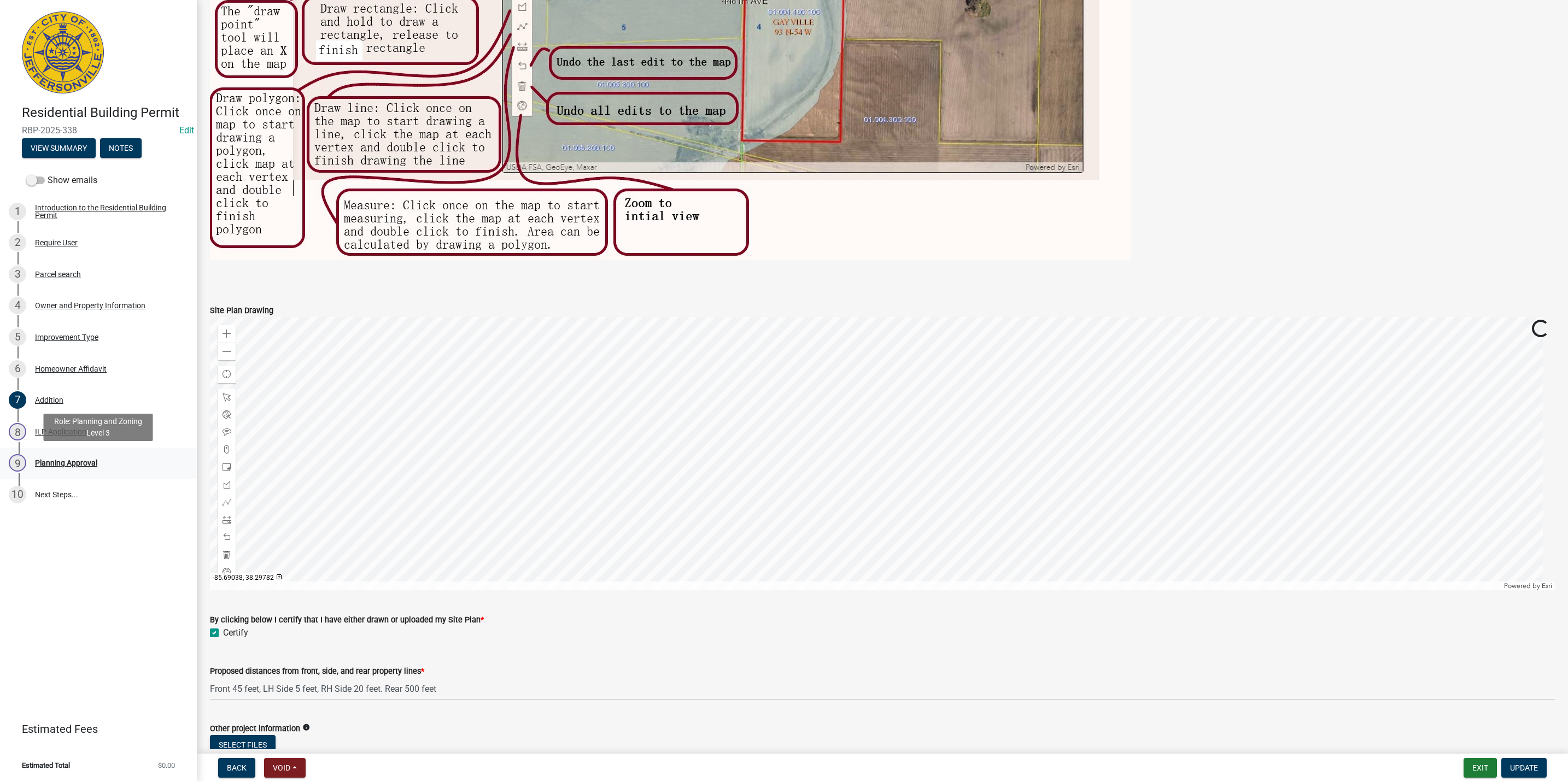
click at [85, 456] on div "9 Planning Approval" at bounding box center [94, 463] width 170 height 18
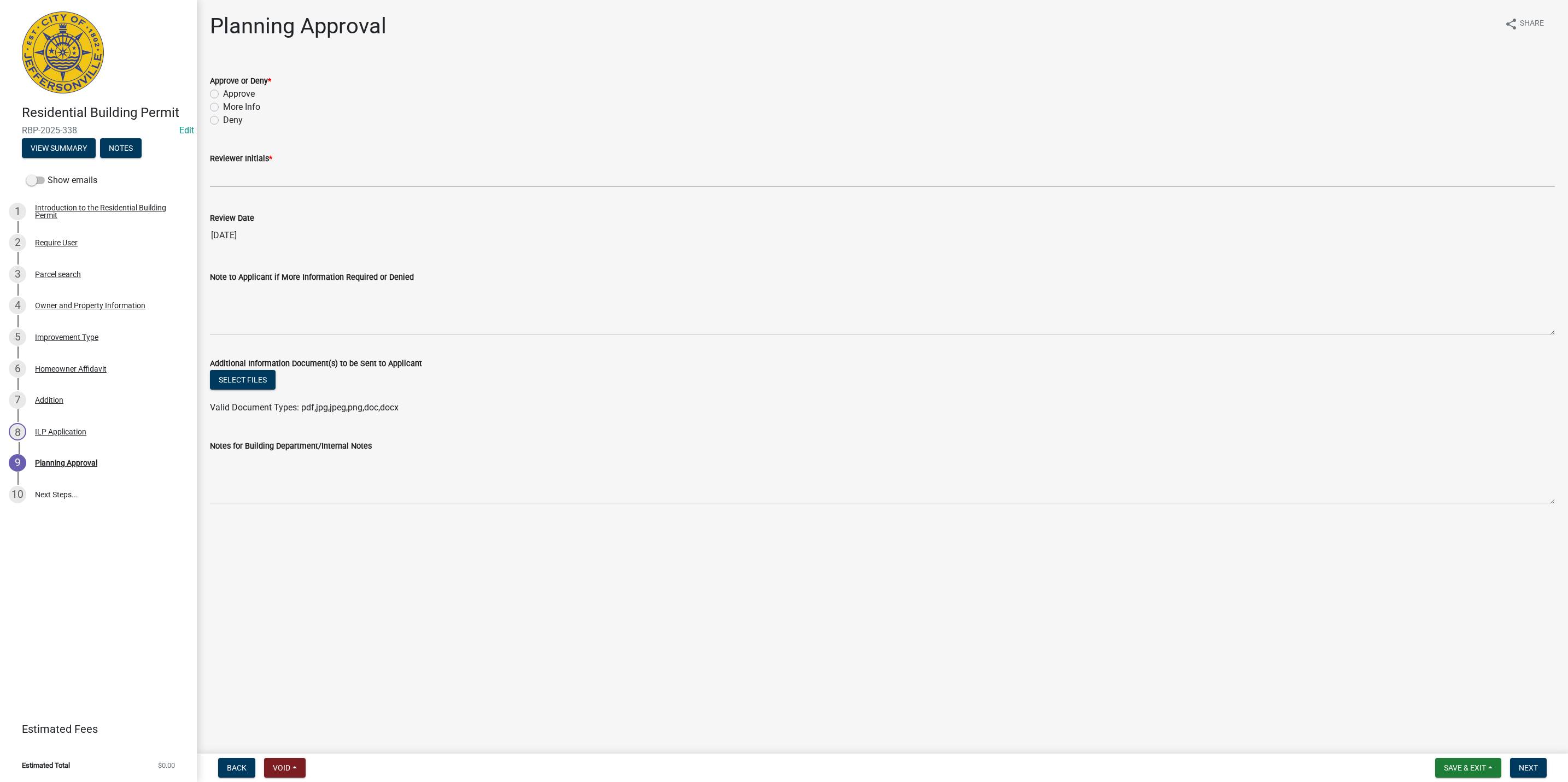
click at [253, 109] on label "More Info" at bounding box center [241, 107] width 37 height 13
click at [230, 107] on input "More Info" at bounding box center [226, 104] width 7 height 7
radio input "true"
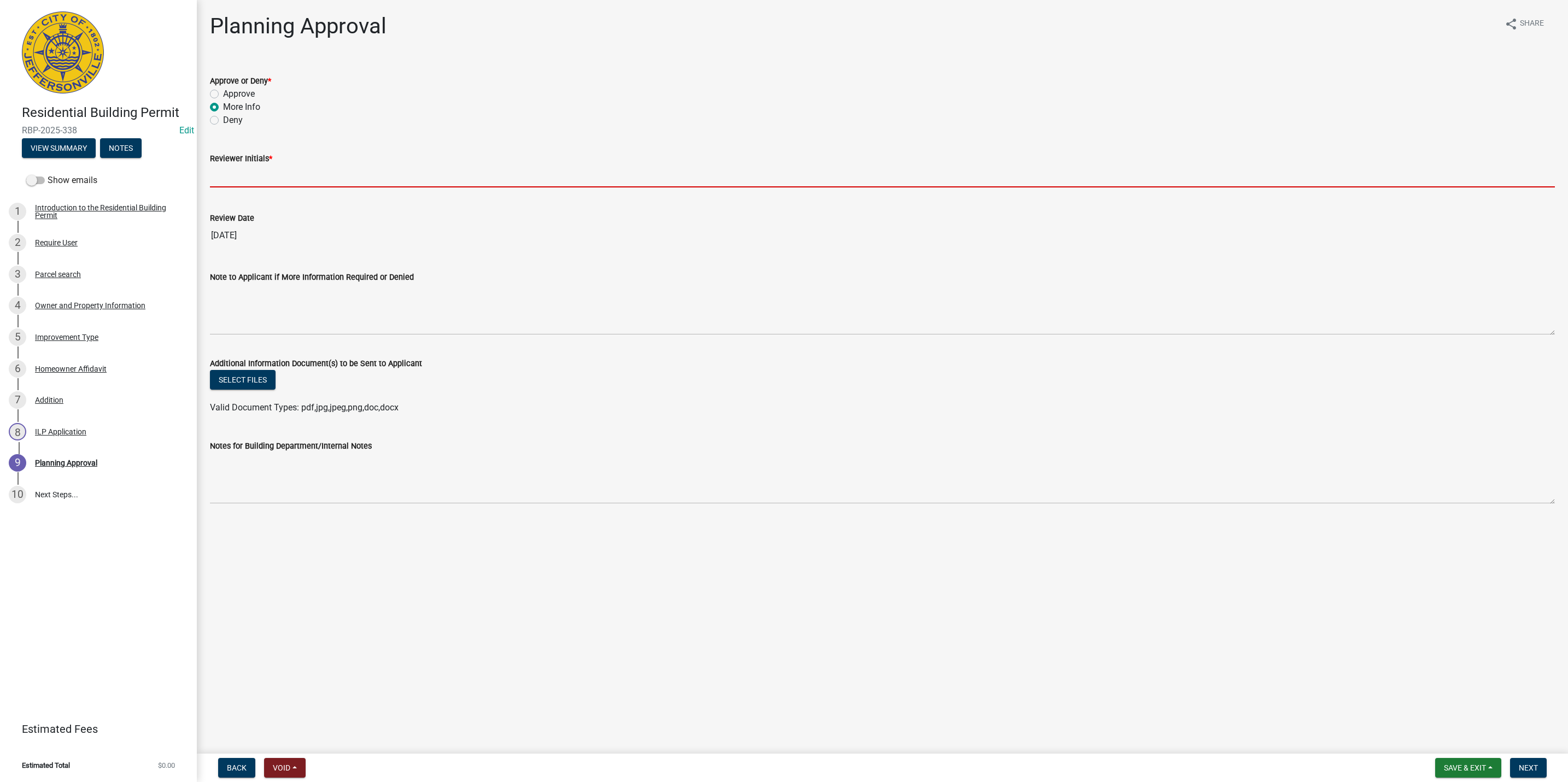
click at [258, 172] on input "Reviewer Initials *" at bounding box center [882, 176] width 1345 height 23
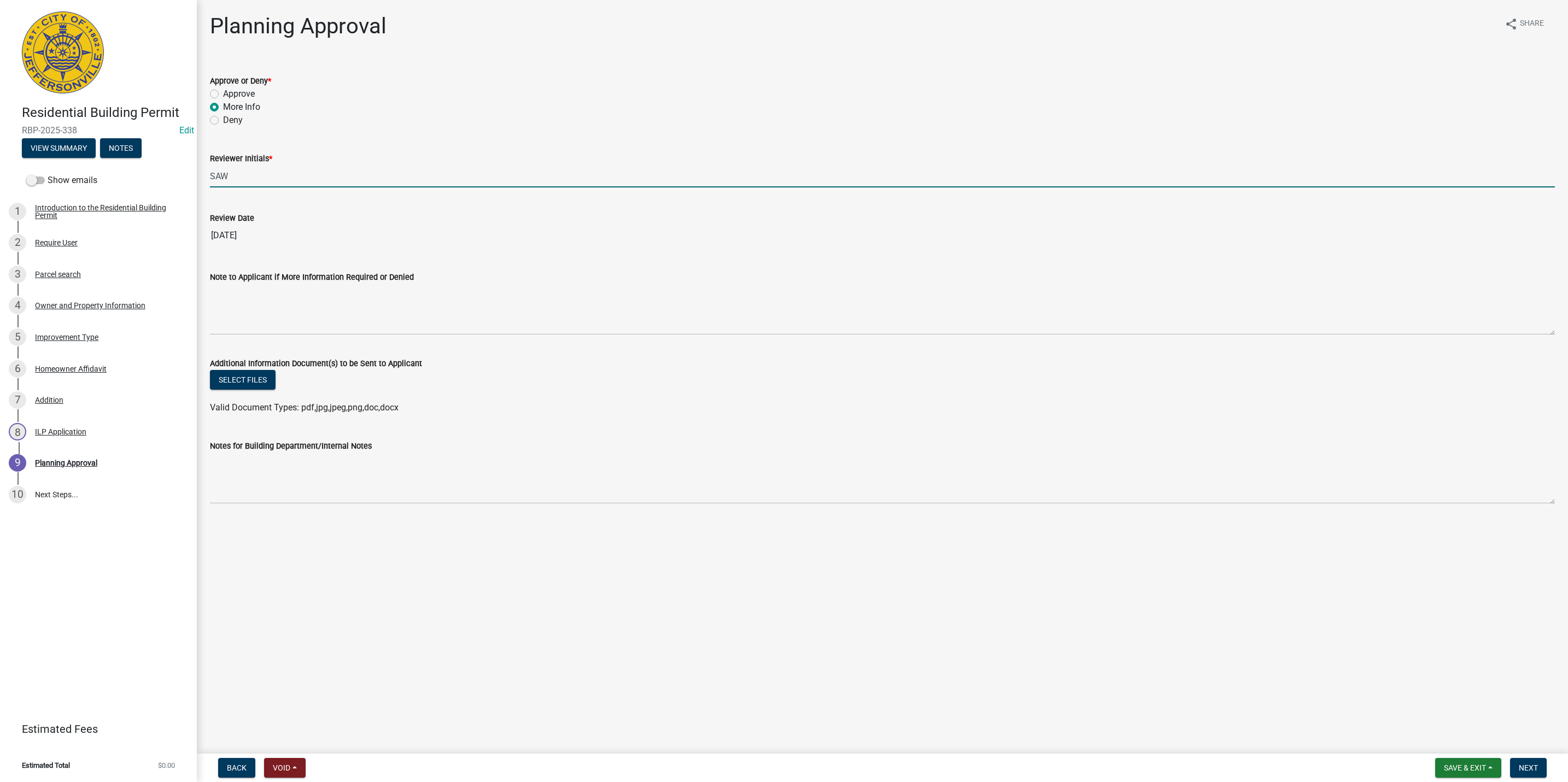
type input "SAW"
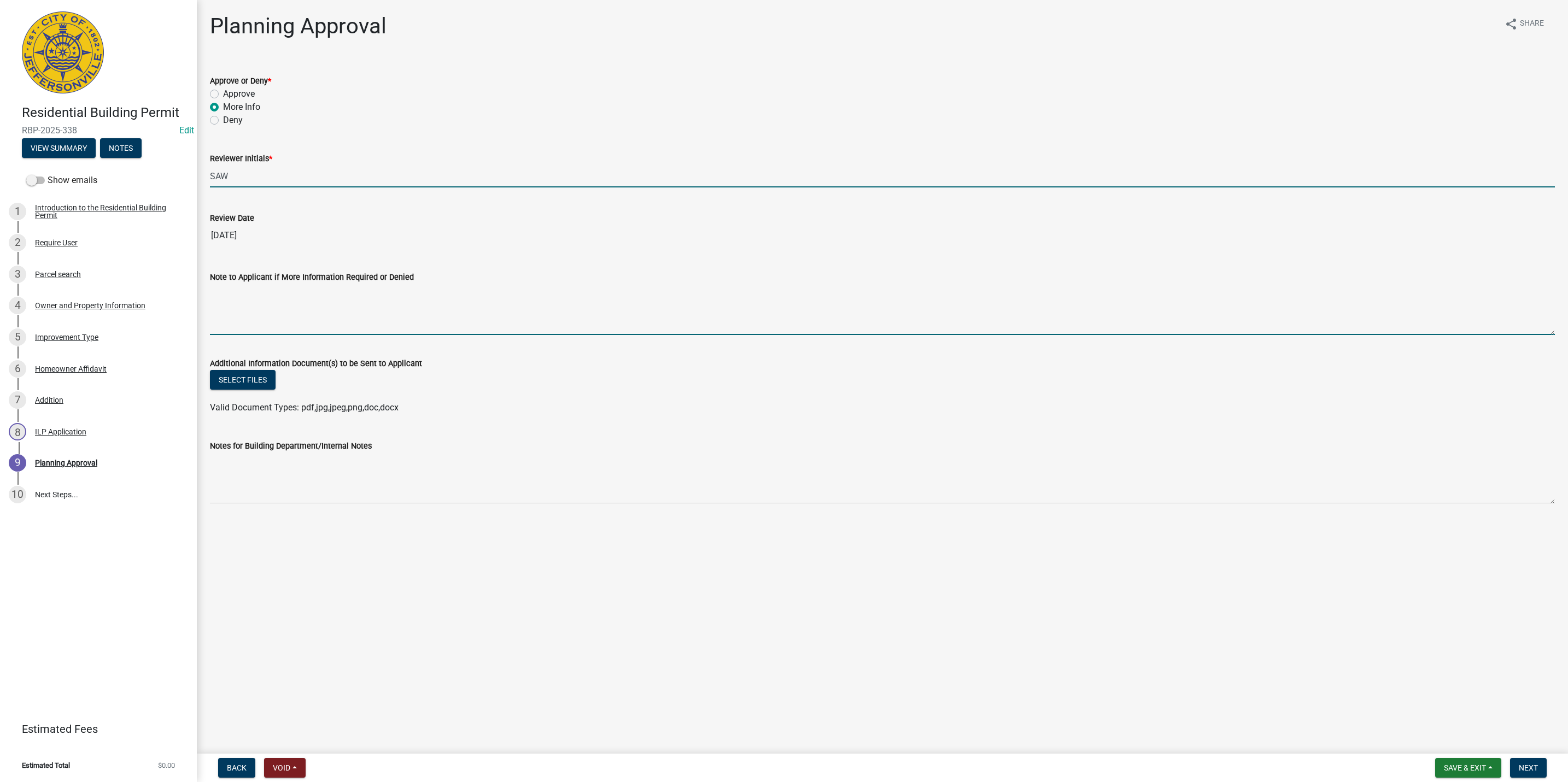
click at [224, 320] on textarea "Note to Applicant if More Information Required or Denied" at bounding box center [882, 310] width 1345 height 52
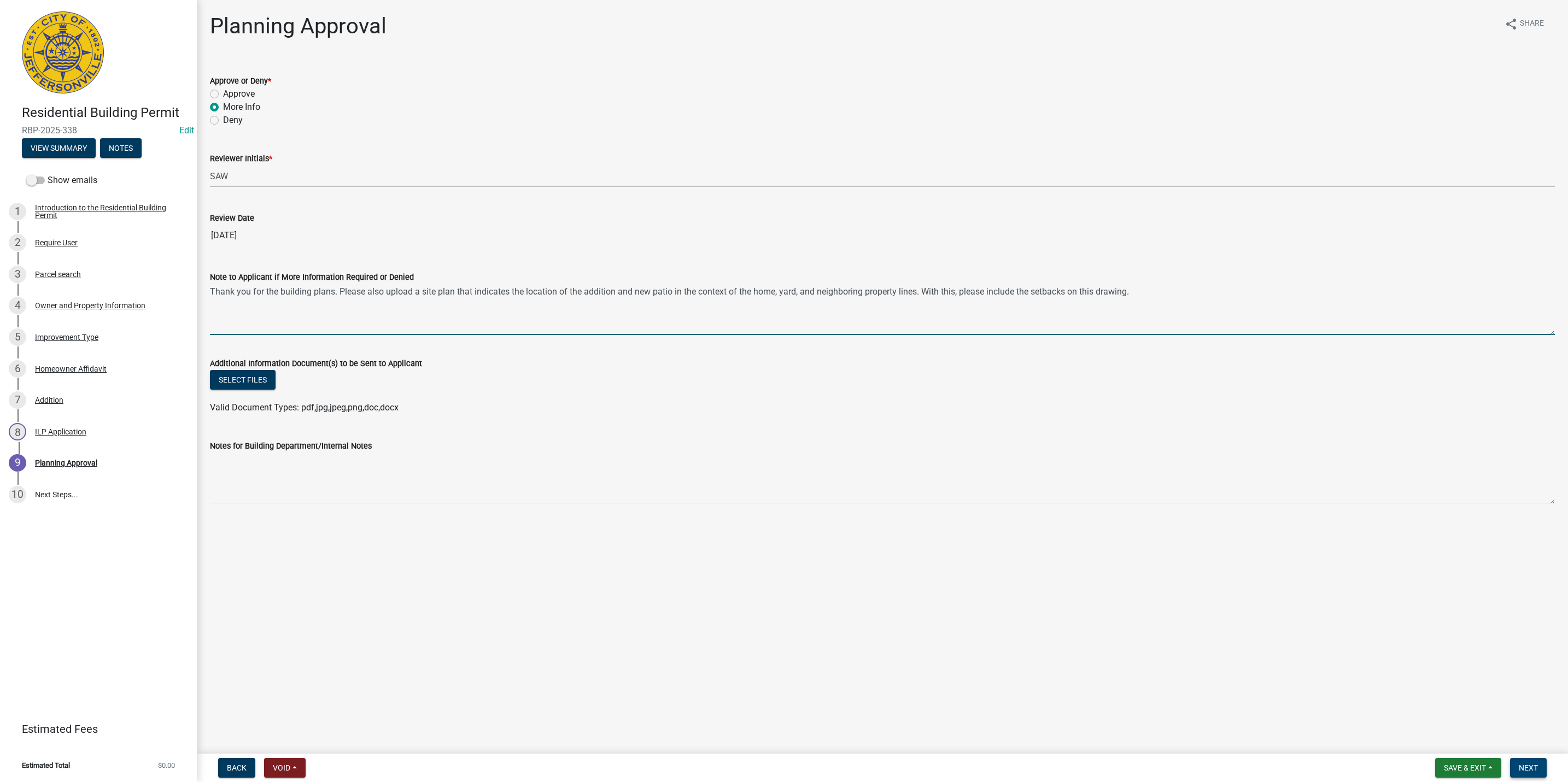
type textarea "Thank you for the building plans. Please also upload a site plan that indicates…"
click at [1537, 763] on span "Next" at bounding box center [1528, 768] width 19 height 9
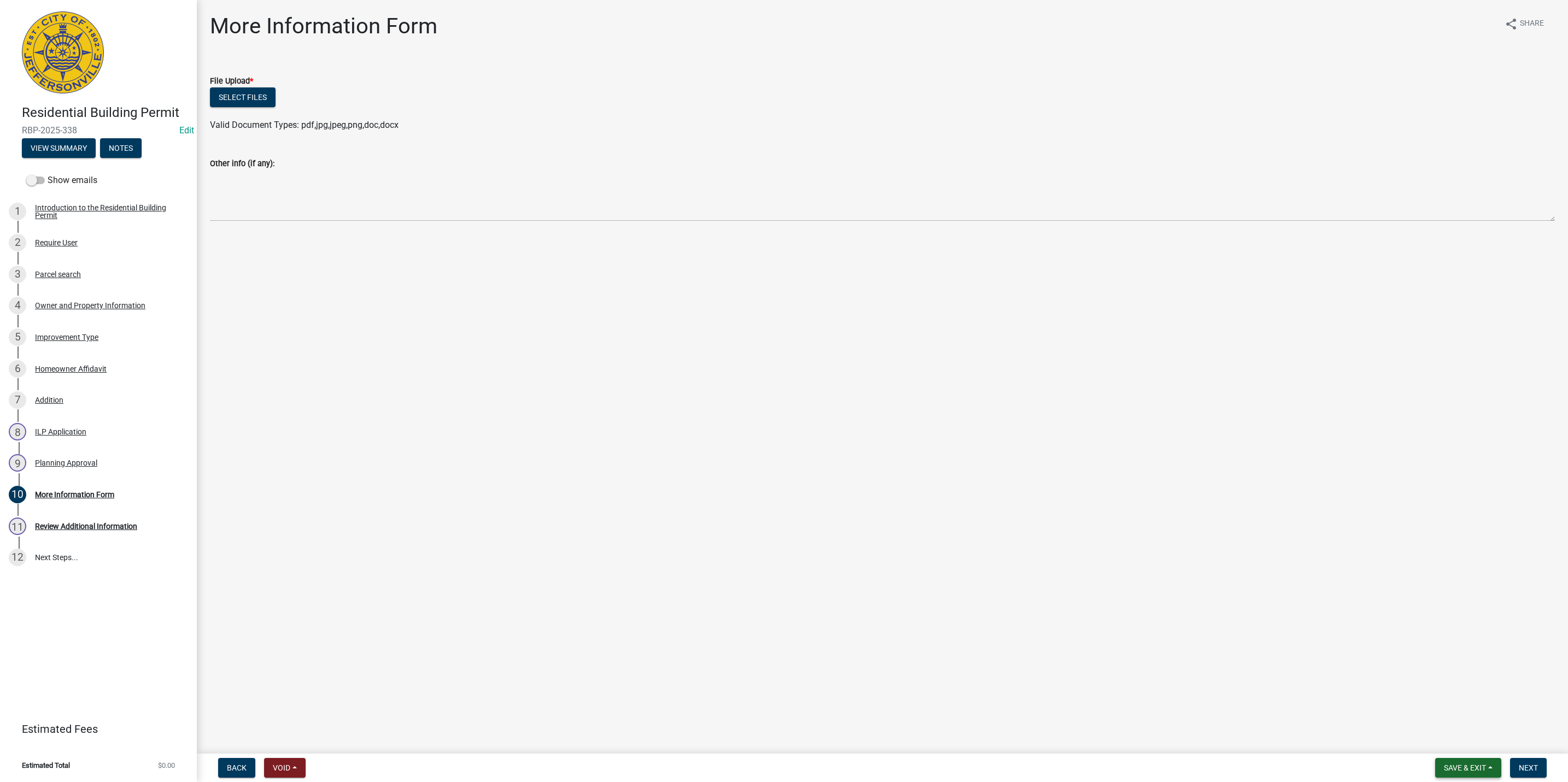
click at [1452, 768] on span "Save & Exit" at bounding box center [1465, 768] width 42 height 9
click at [1452, 744] on button "Save & Exit" at bounding box center [1457, 740] width 87 height 26
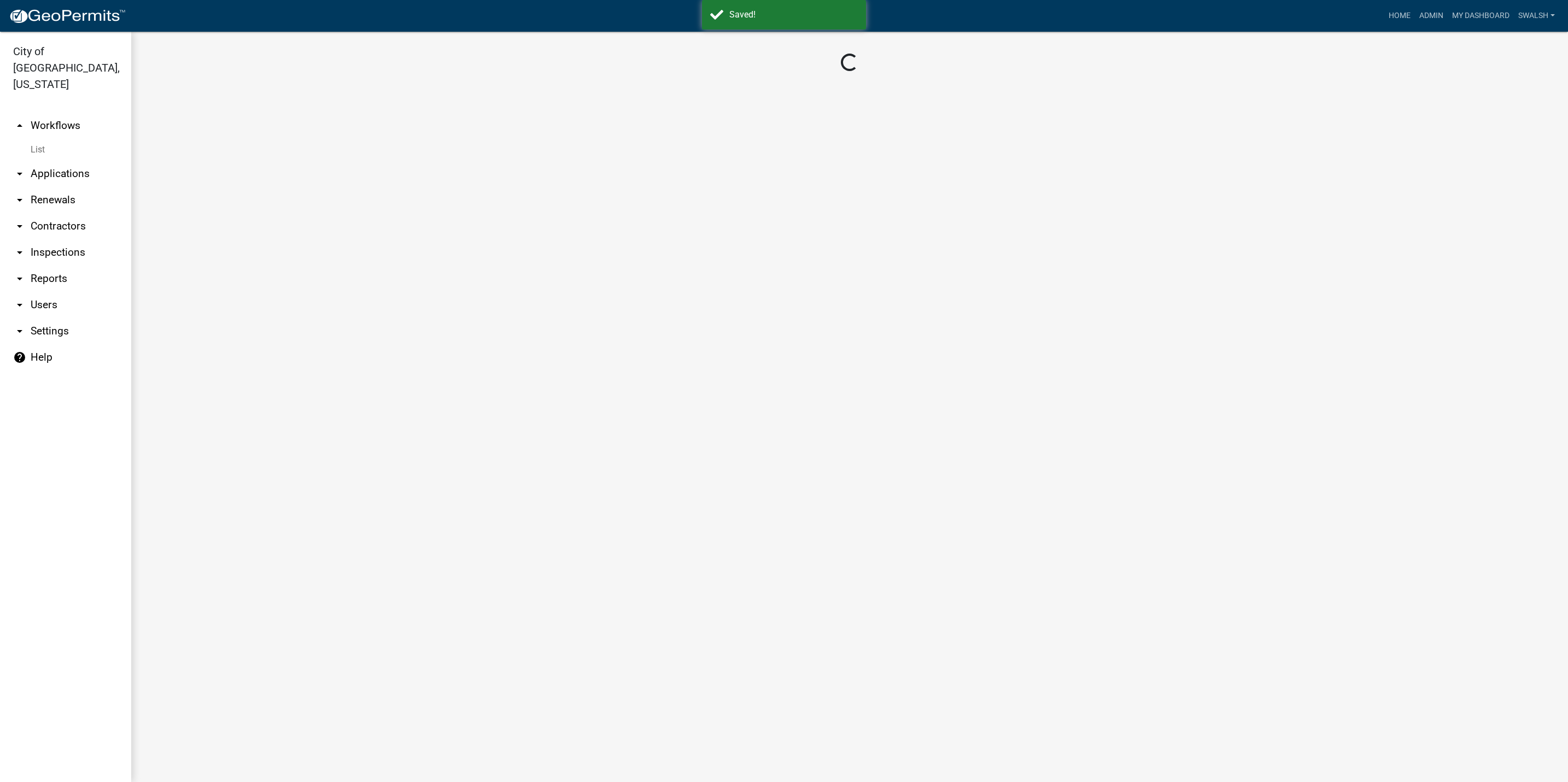
click at [59, 112] on link "arrow_drop_up Workflows" at bounding box center [65, 126] width 131 height 26
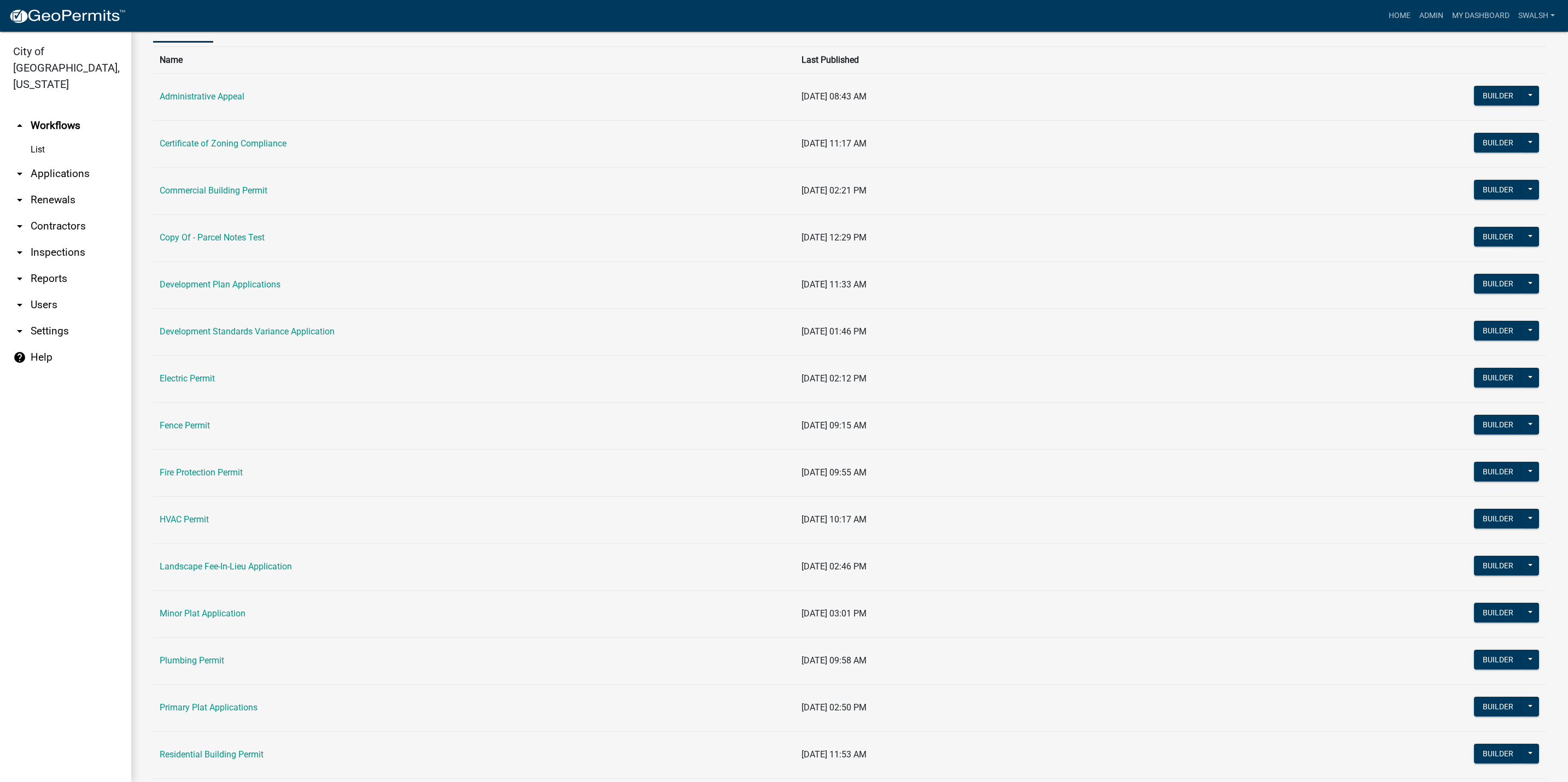
scroll to position [164, 0]
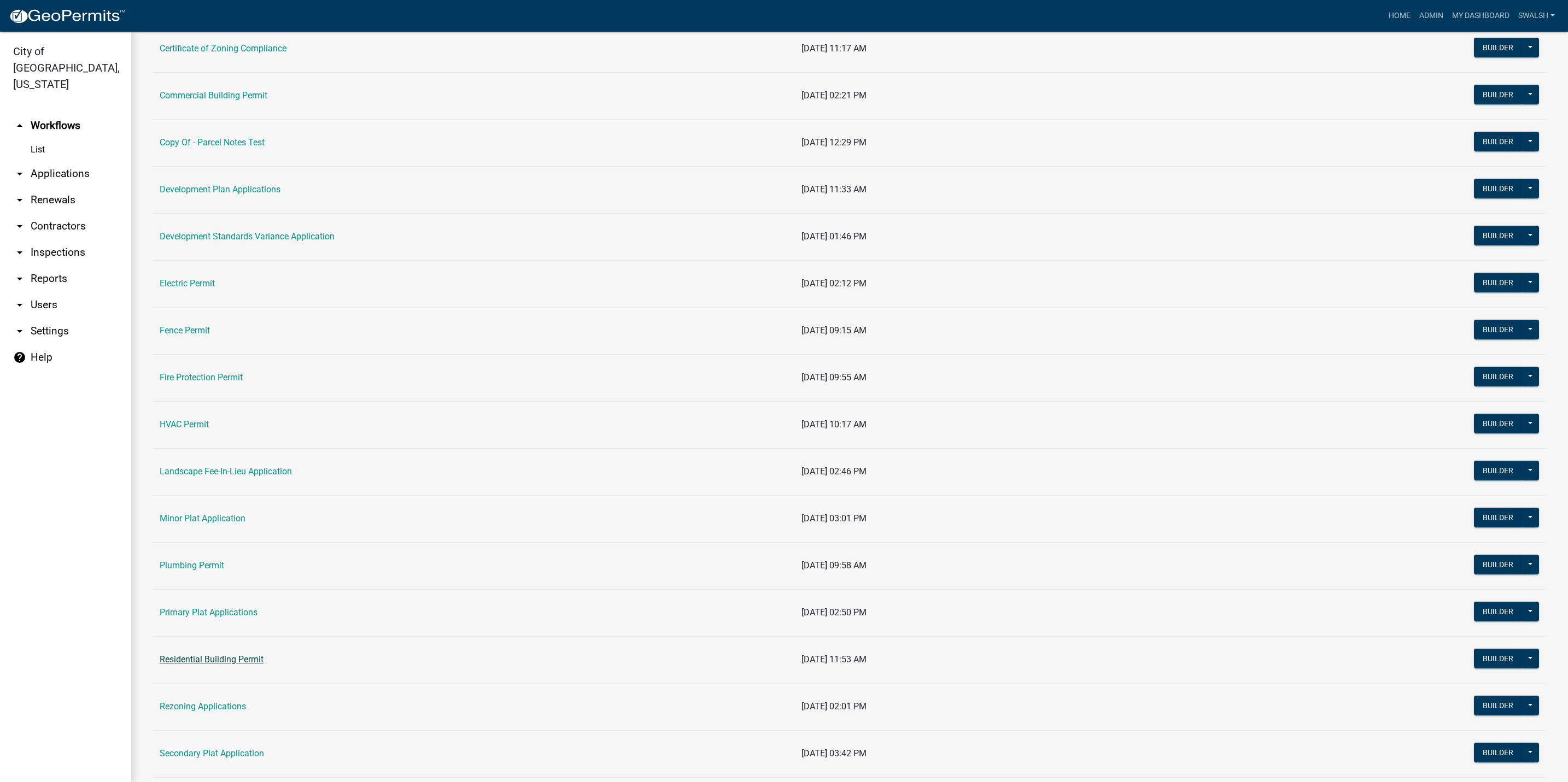
click at [238, 665] on link "Residential Building Permit" at bounding box center [211, 659] width 104 height 11
